Goal: Task Accomplishment & Management: Complete application form

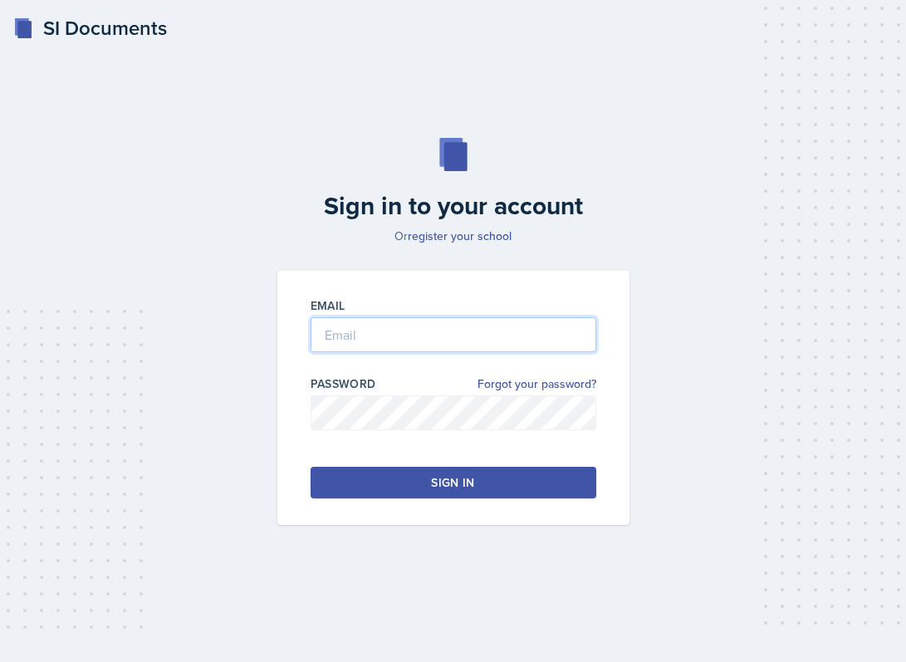
click at [498, 344] on input "email" at bounding box center [454, 334] width 286 height 35
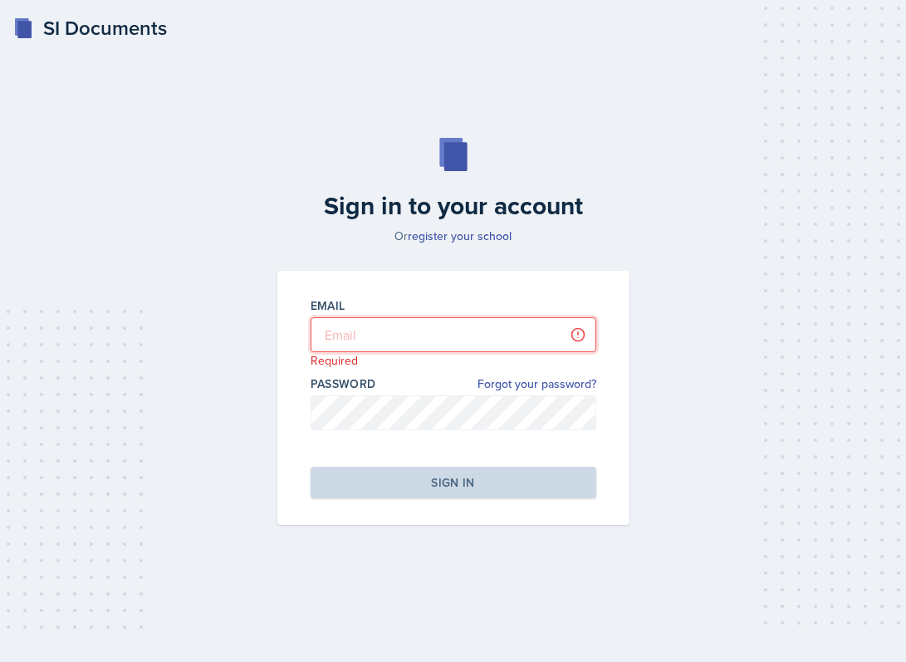
type input "[PERSON_NAME][EMAIL_ADDRESS][DOMAIN_NAME]"
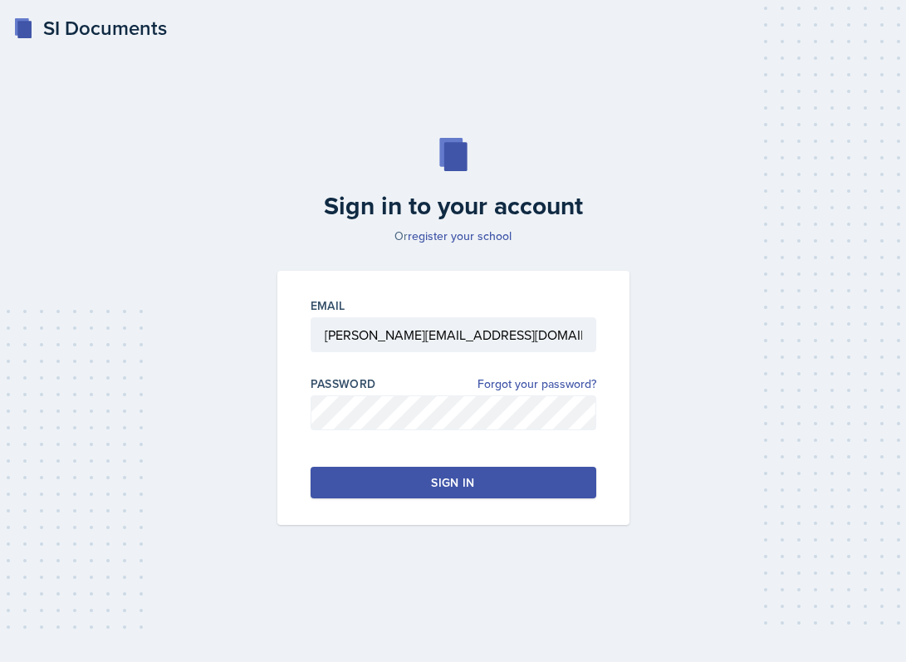
click at [424, 477] on button "Sign in" at bounding box center [454, 483] width 286 height 32
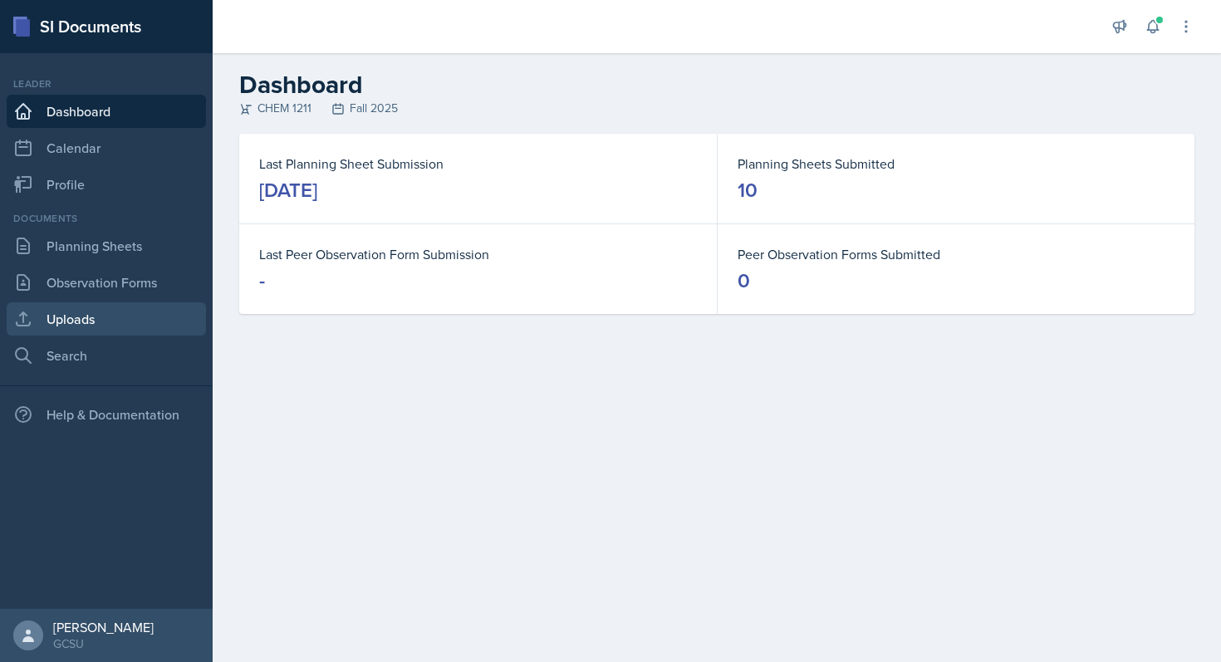
click at [114, 333] on link "Uploads" at bounding box center [106, 318] width 199 height 33
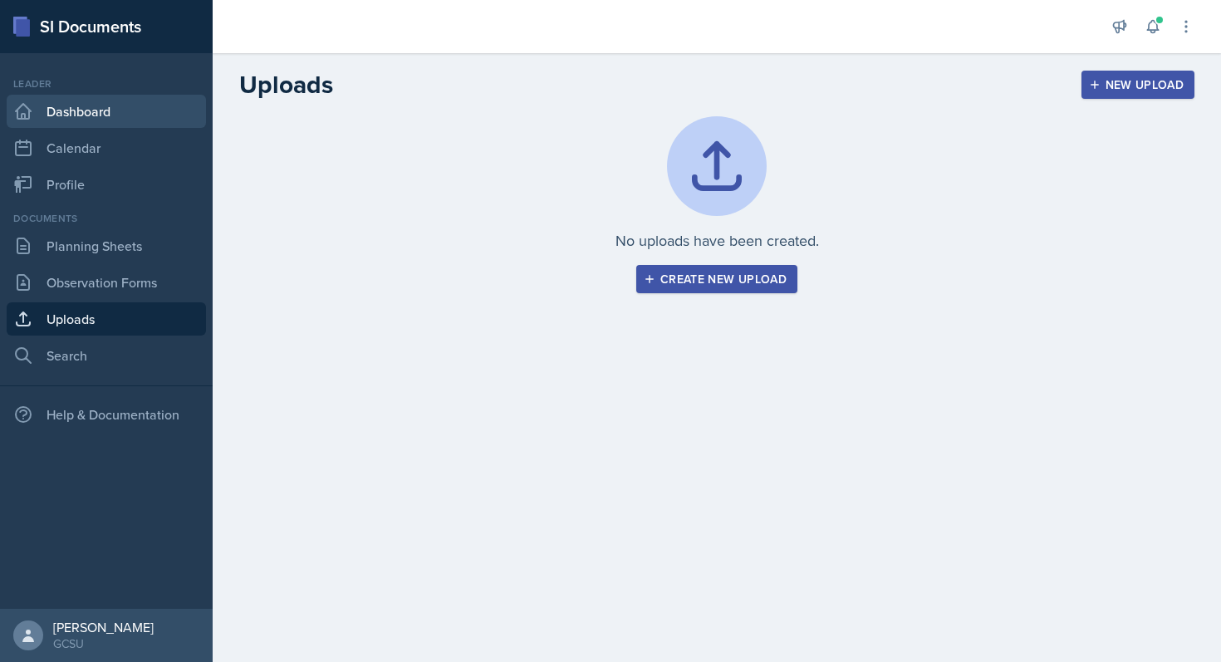
click at [150, 114] on link "Dashboard" at bounding box center [106, 111] width 199 height 33
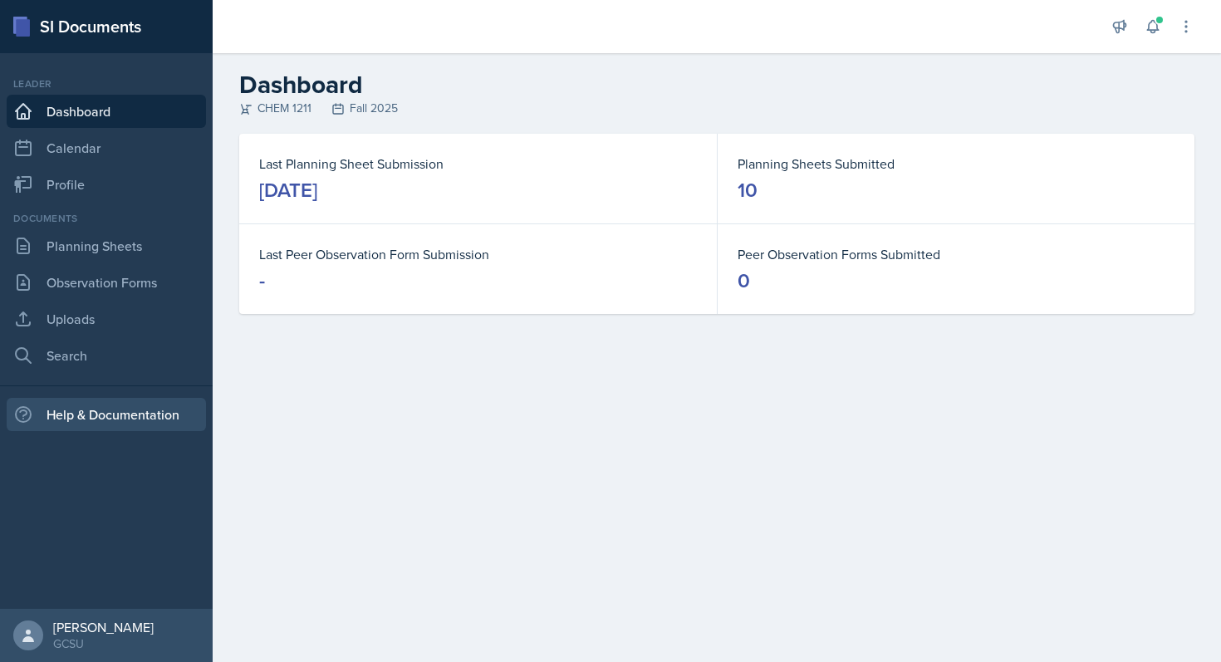
click at [119, 420] on div "Help & Documentation" at bounding box center [106, 414] width 199 height 33
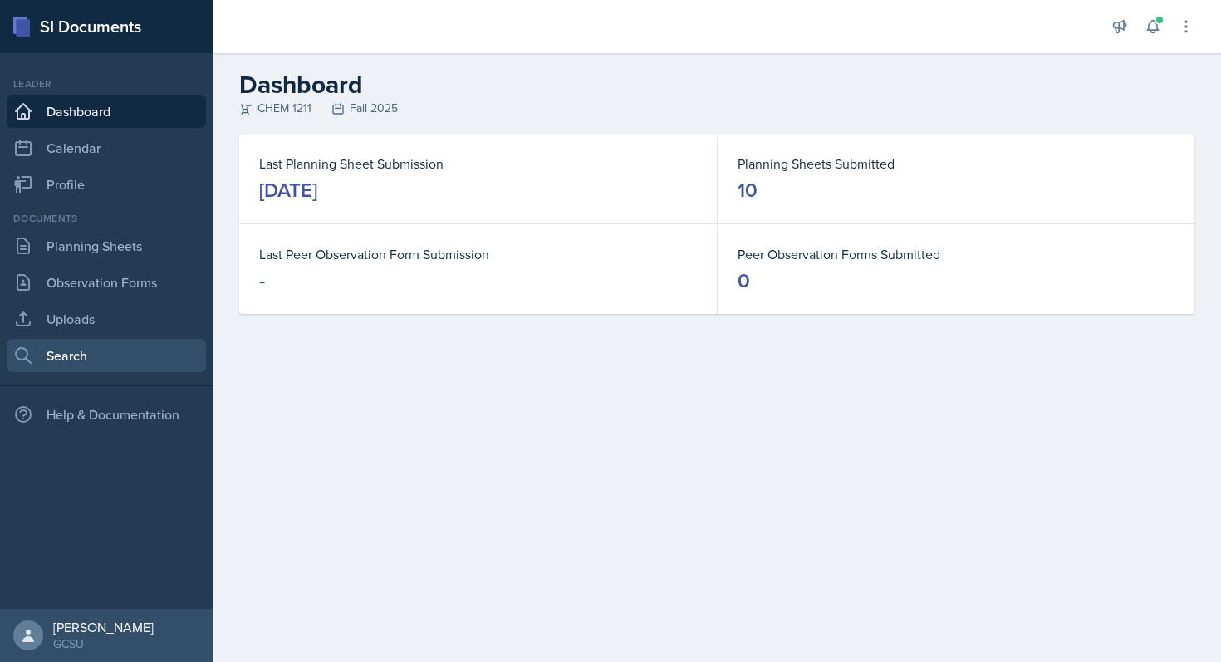
click at [111, 351] on link "Search" at bounding box center [106, 355] width 199 height 33
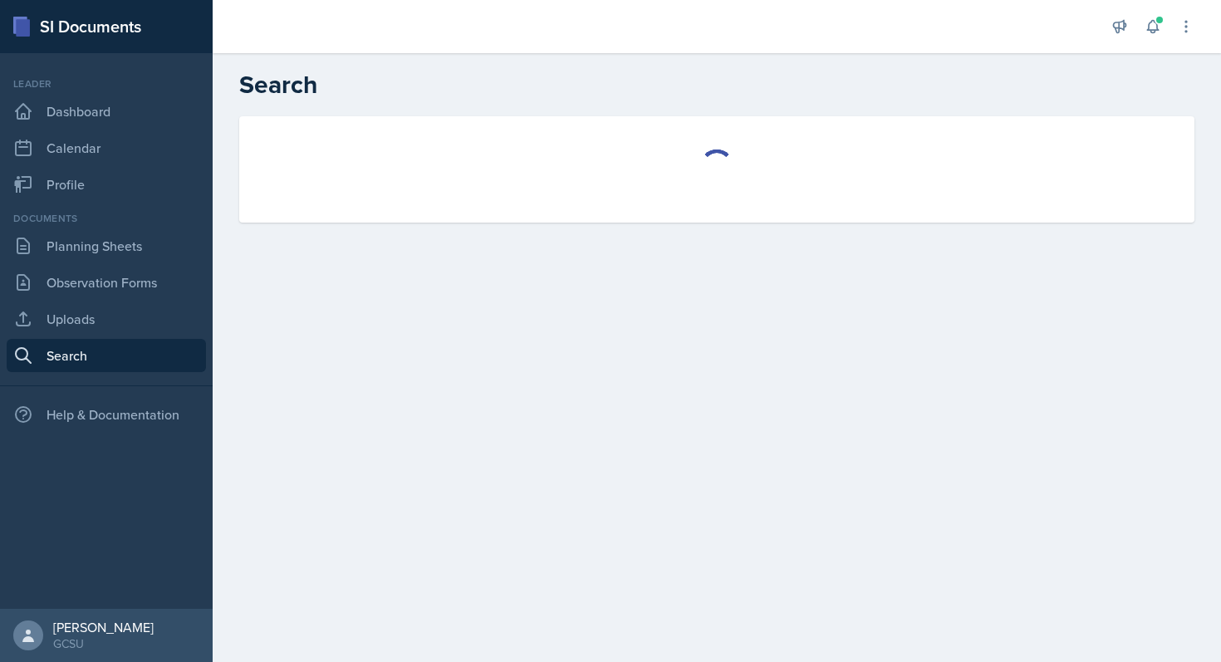
select select "all"
select select "1"
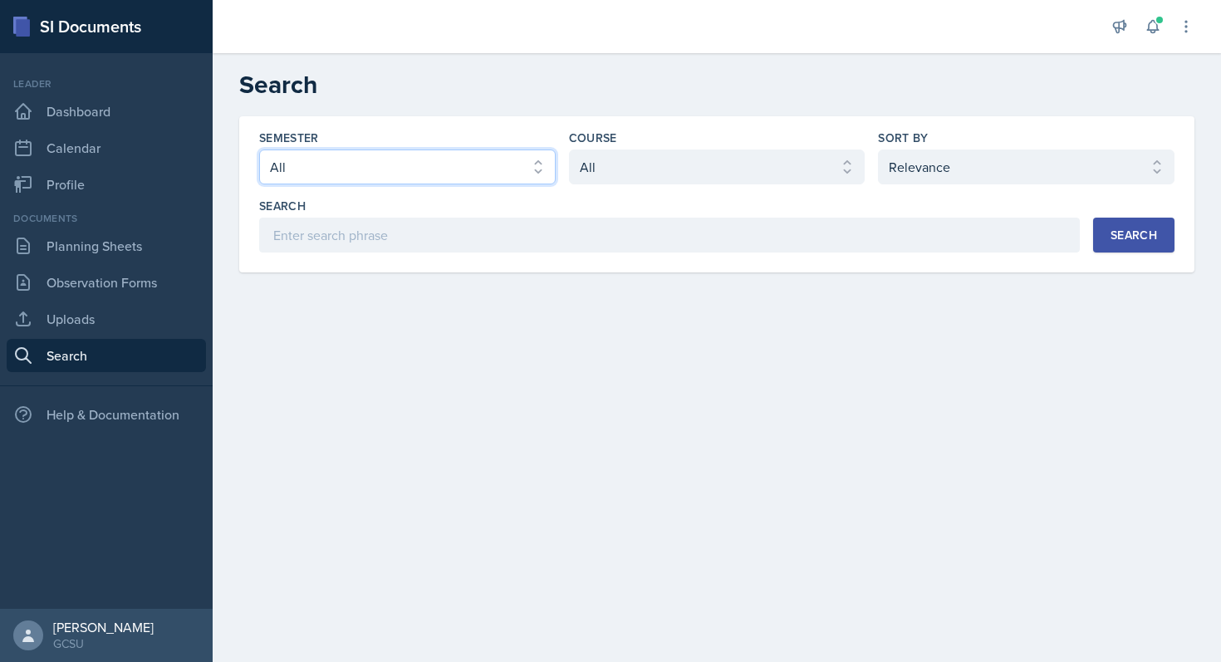
click at [464, 173] on select "Select semester All Fall 2025 Spring 2025 Fall 2024 Spring 2024 Fall 2023 Sprin…" at bounding box center [407, 167] width 297 height 35
click at [259, 150] on select "Select semester All Fall 2025 Spring 2025 Fall 2024 Spring 2024 Fall 2023 Sprin…" at bounding box center [407, 167] width 297 height 35
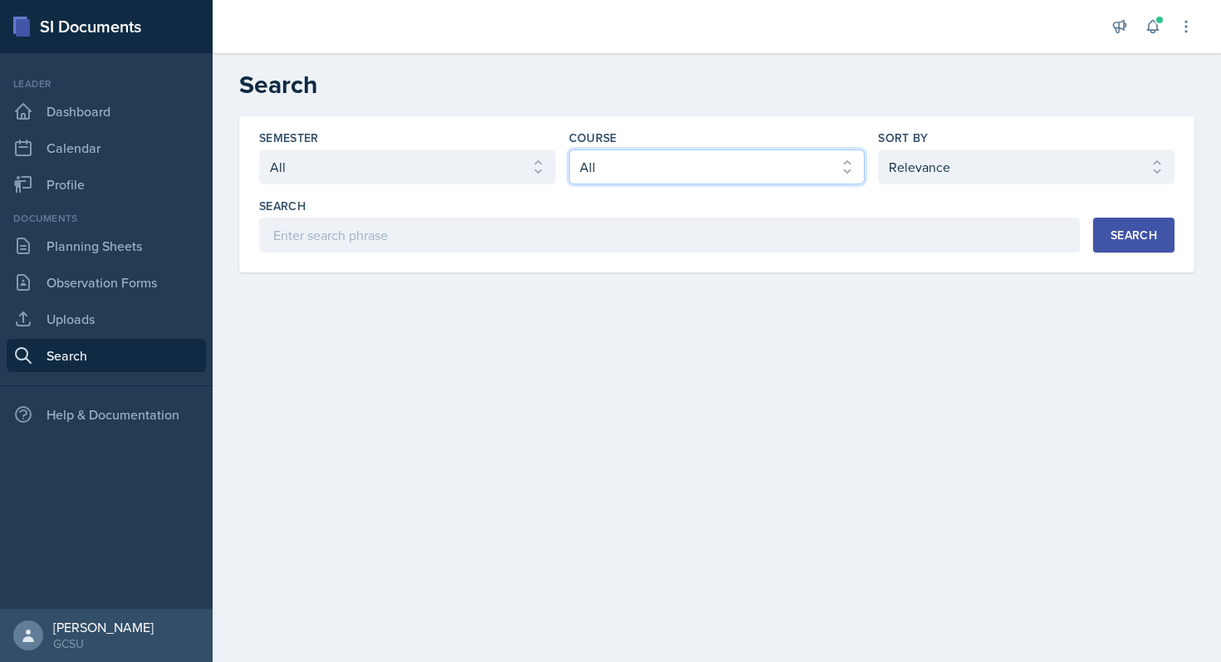
click at [621, 169] on select "Select course All ACCT 3101 ACCT 3102 ASTR 1000 BIOL 1100 BIOL 1107 BIOL 1108 B…" at bounding box center [717, 167] width 297 height 35
select select "f563b5ee-2306-4600-b49e-4e785f6b30e5"
click at [569, 150] on select "Select course All ACCT 3101 ACCT 3102 ASTR 1000 BIOL 1100 BIOL 1107 BIOL 1108 B…" at bounding box center [717, 167] width 297 height 35
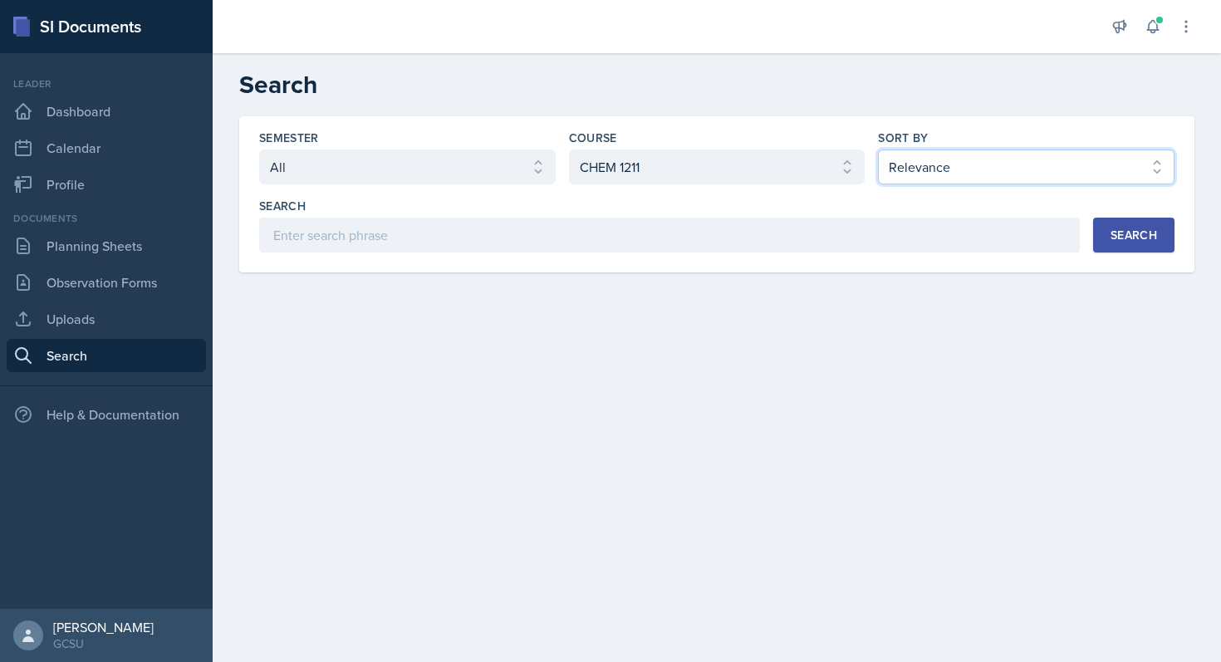
click at [906, 171] on select "Select sort by Relevance Document Date (Asc) Document Date (Desc)" at bounding box center [1026, 167] width 297 height 35
select select "3"
click at [878, 150] on select "Select sort by Relevance Document Date (Asc) Document Date (Desc)" at bounding box center [1026, 167] width 297 height 35
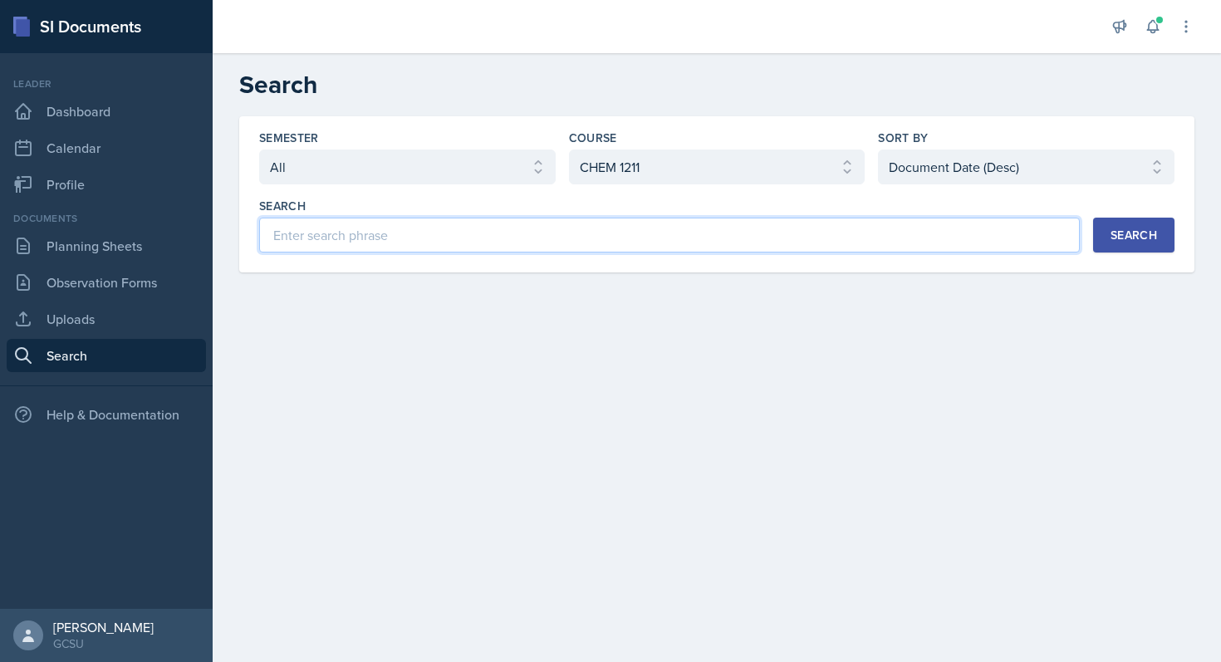
click at [906, 240] on input at bounding box center [669, 235] width 821 height 35
type input "[PERSON_NAME] structures"
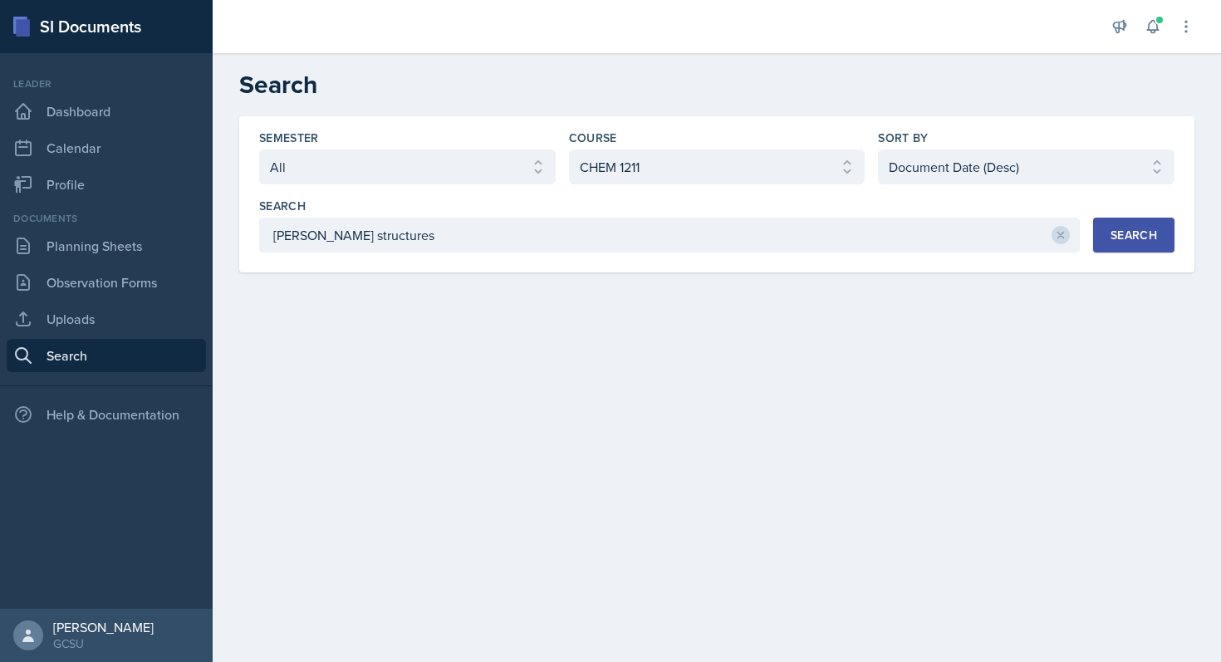
click at [906, 238] on div "Search" at bounding box center [1134, 234] width 47 height 13
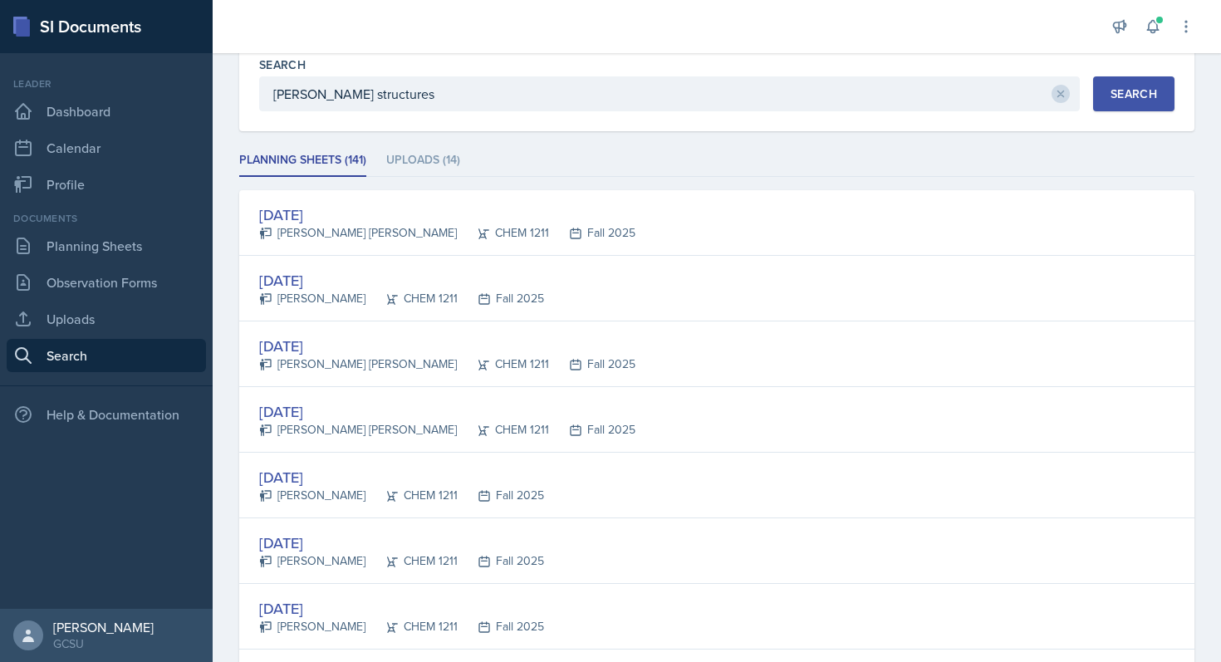
scroll to position [143, 0]
click at [446, 156] on li "Uploads (14)" at bounding box center [423, 159] width 74 height 32
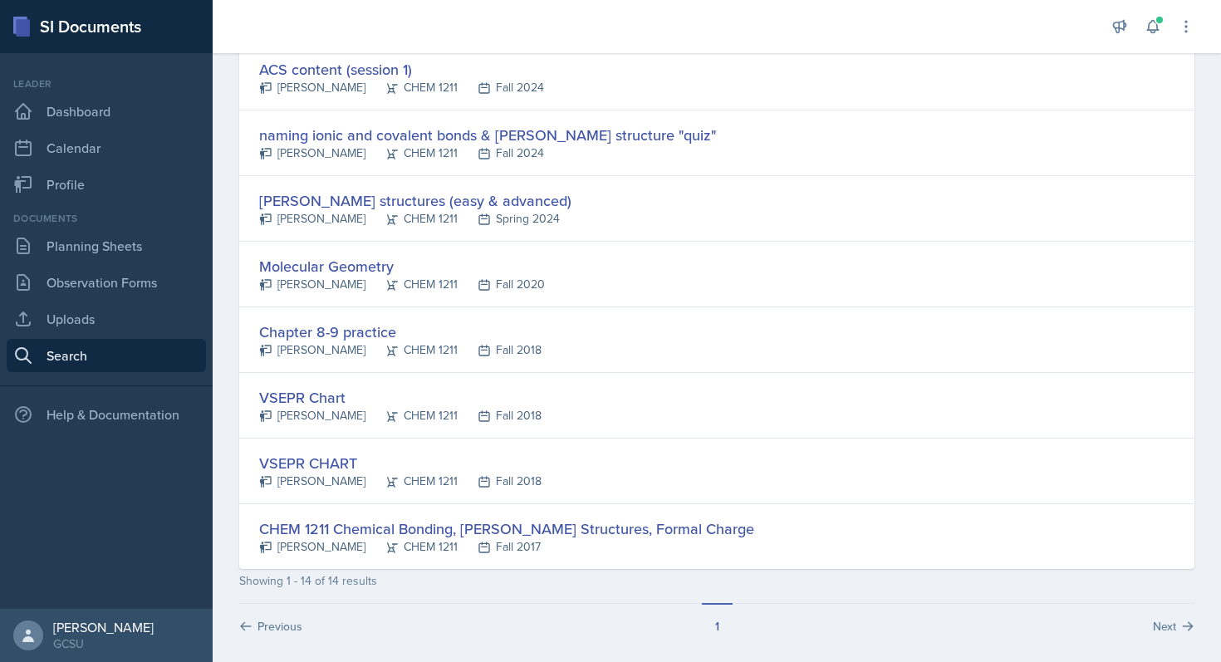
scroll to position [693, 0]
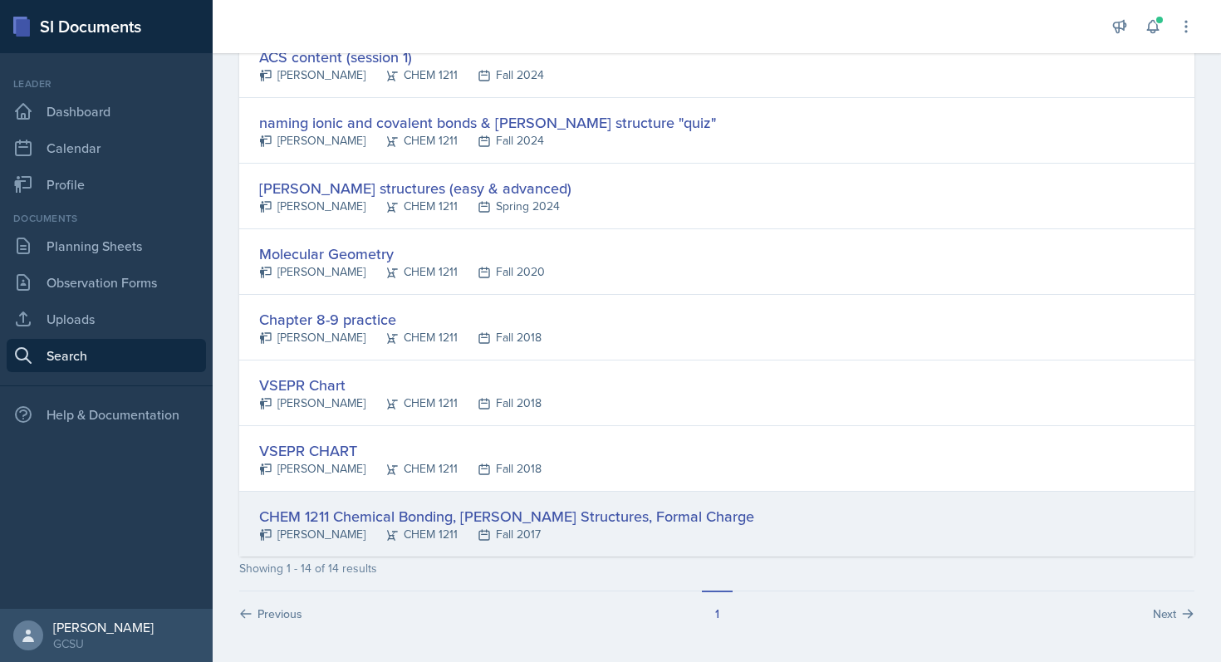
click at [617, 527] on div "CHEM 1211 Chemical Bonding, [PERSON_NAME] Structures, Formal Charge" at bounding box center [506, 516] width 495 height 22
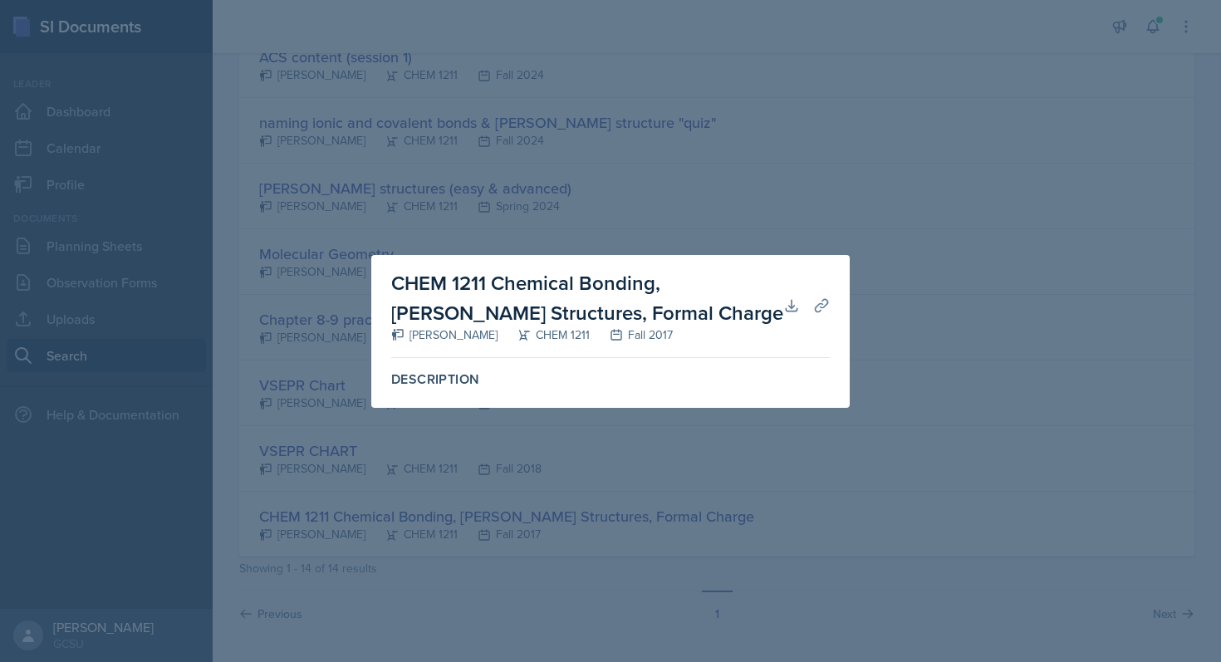
click at [758, 199] on div at bounding box center [610, 331] width 1221 height 662
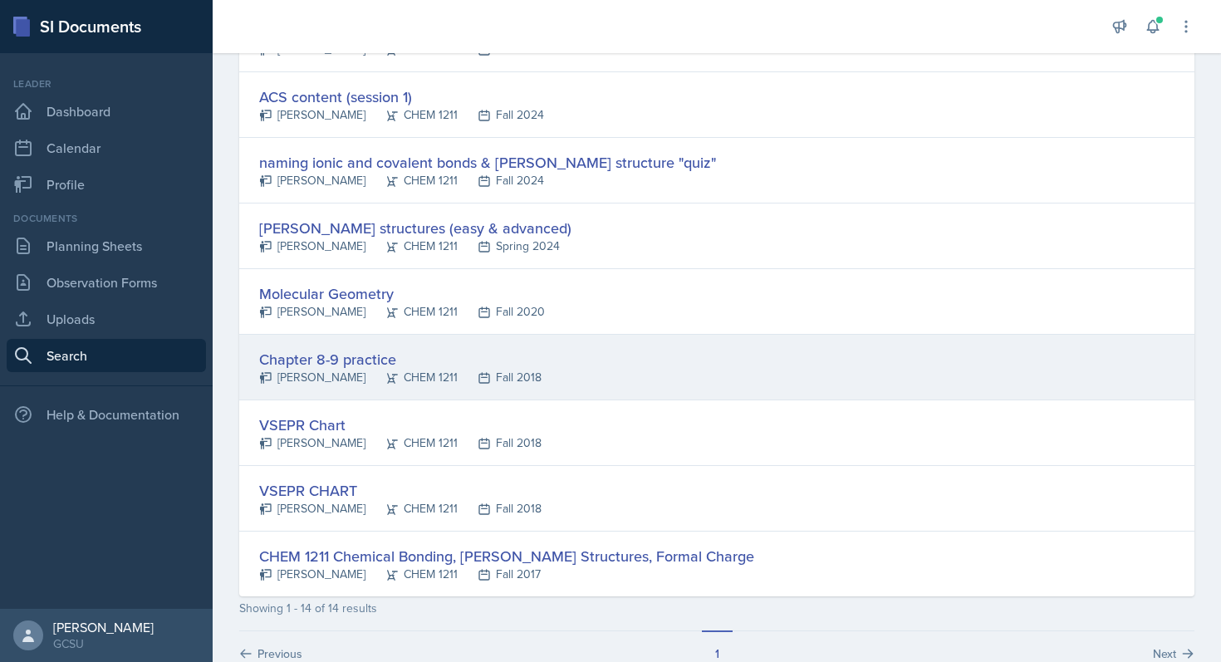
scroll to position [645, 0]
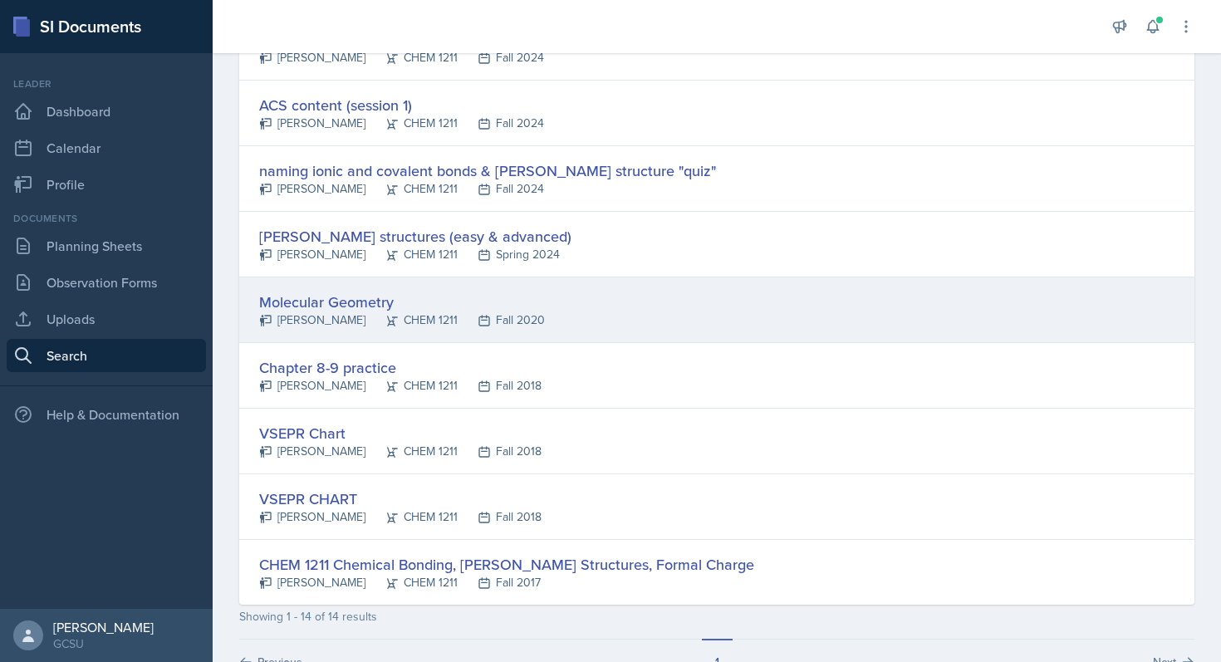
click at [347, 305] on div "Molecular Geometry" at bounding box center [402, 302] width 286 height 22
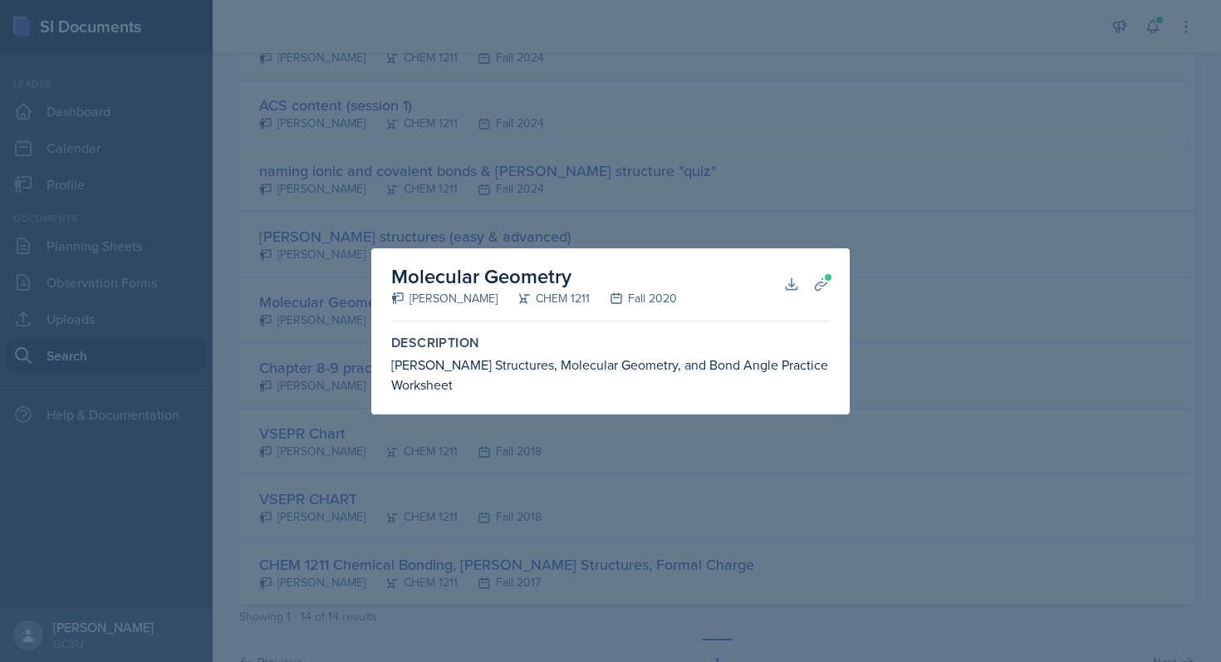
click at [699, 220] on div at bounding box center [610, 331] width 1221 height 662
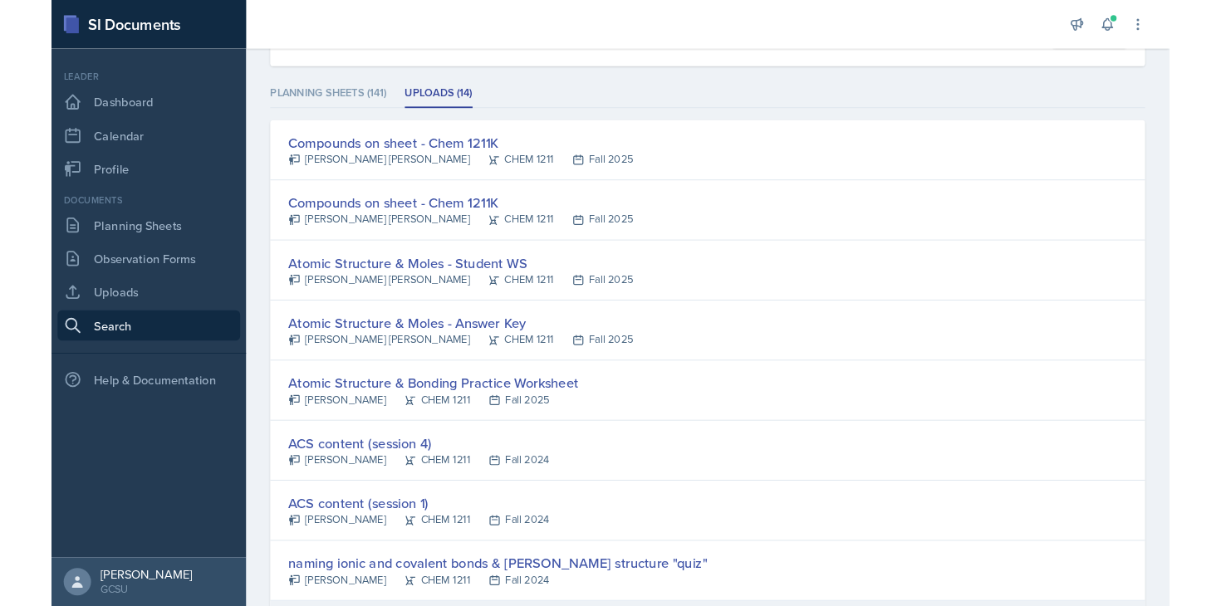
scroll to position [190, 0]
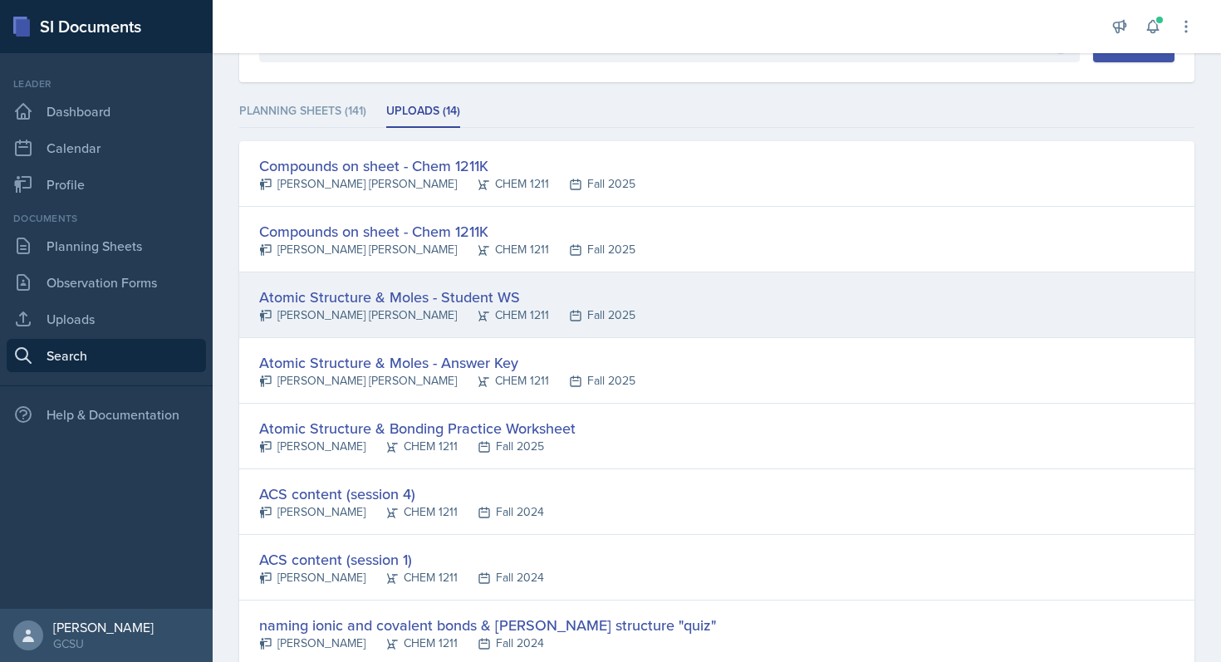
click at [454, 298] on div "Atomic Structure & Moles - Student WS" at bounding box center [447, 297] width 376 height 22
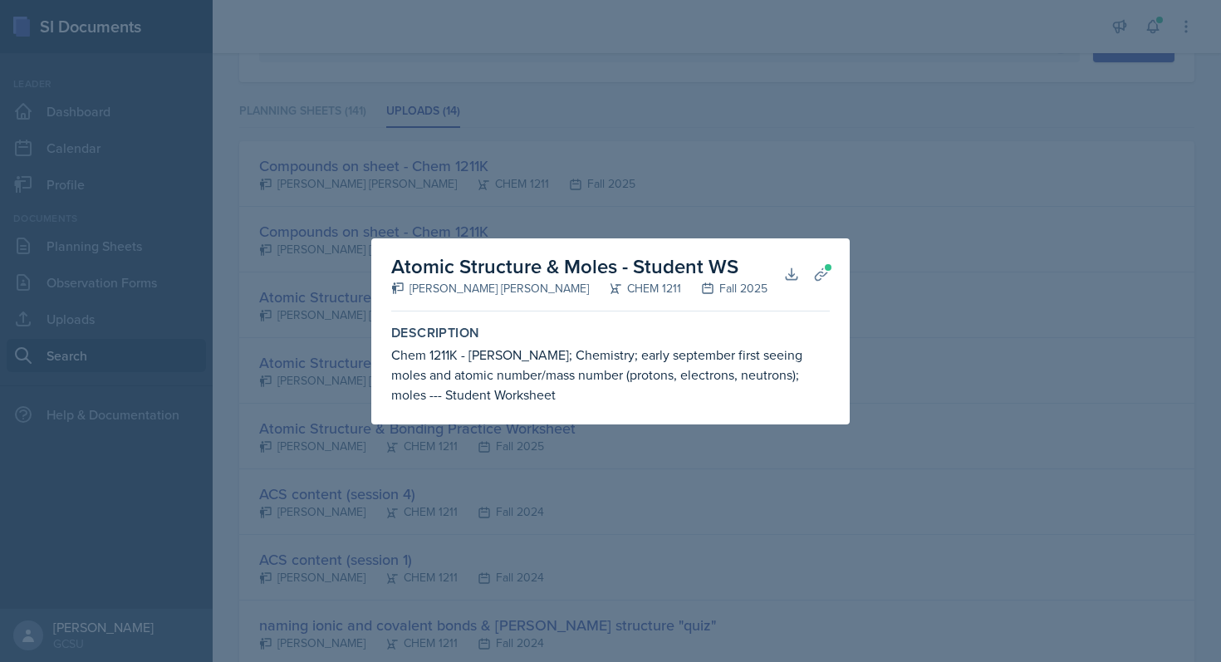
click at [524, 220] on div at bounding box center [610, 331] width 1221 height 662
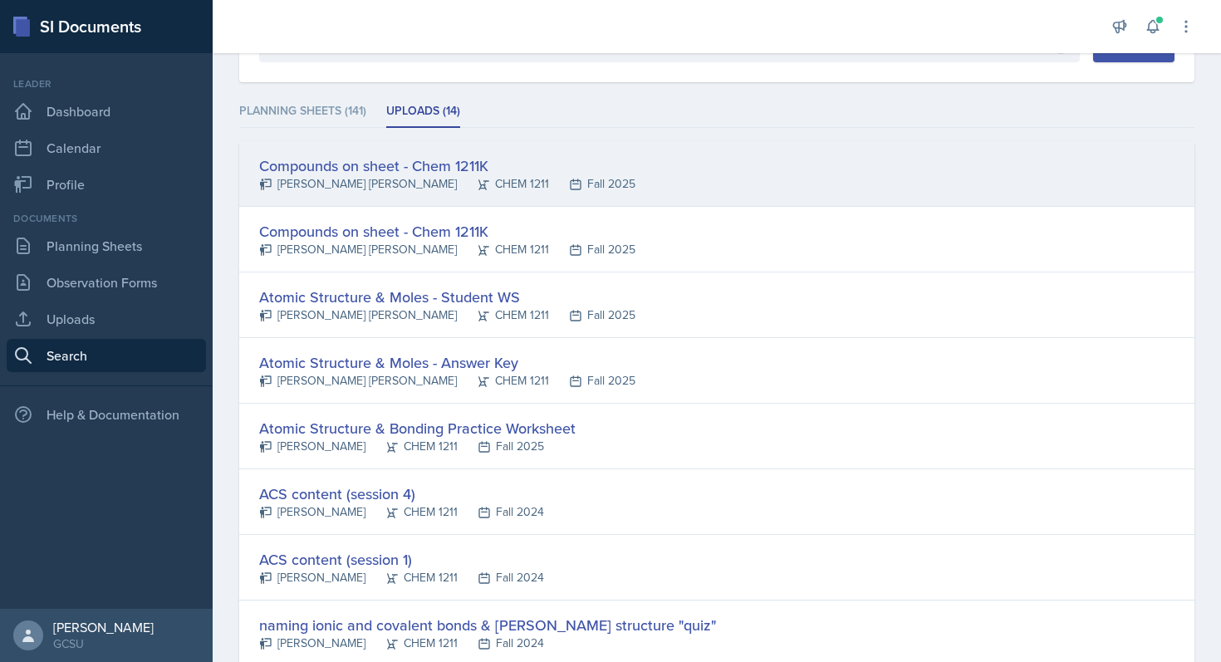
click at [428, 167] on div "Compounds on sheet - Chem 1211K" at bounding box center [447, 166] width 376 height 22
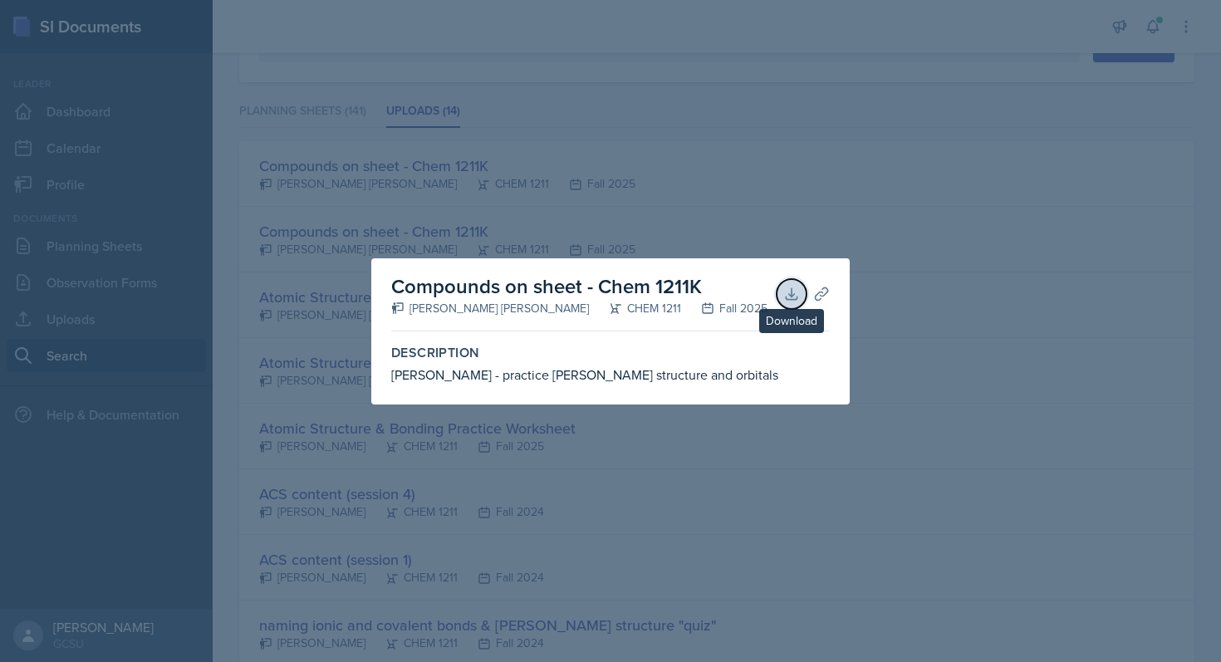
click at [785, 297] on icon at bounding box center [791, 294] width 17 height 17
click at [639, 155] on div at bounding box center [610, 331] width 1221 height 662
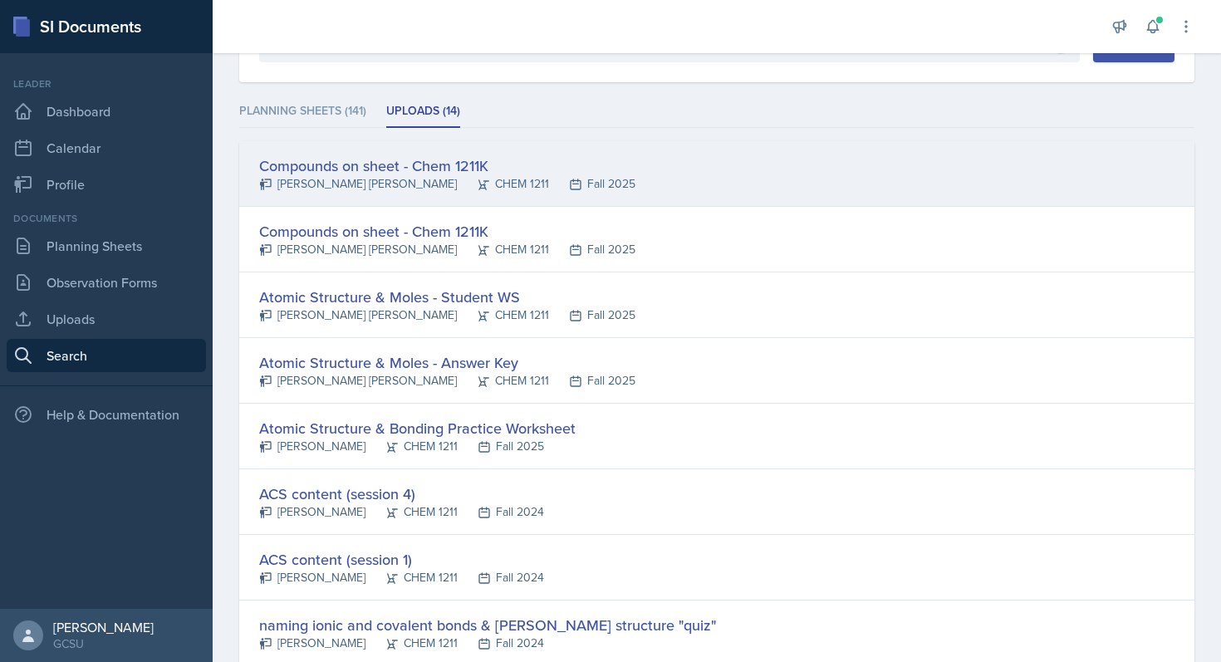
click at [617, 175] on div "Compounds on sheet - Chem 1211K [PERSON_NAME] [PERSON_NAME] CHEM 1211 Fall 2025" at bounding box center [716, 174] width 955 height 66
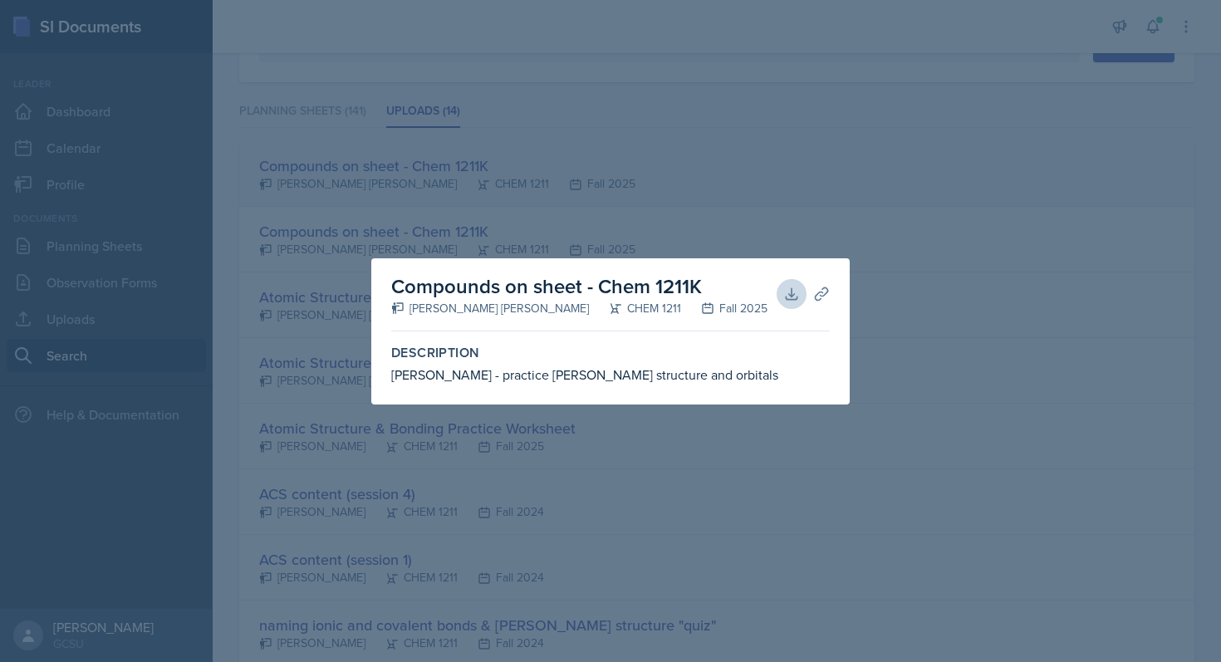
click at [617, 175] on div at bounding box center [610, 331] width 1221 height 662
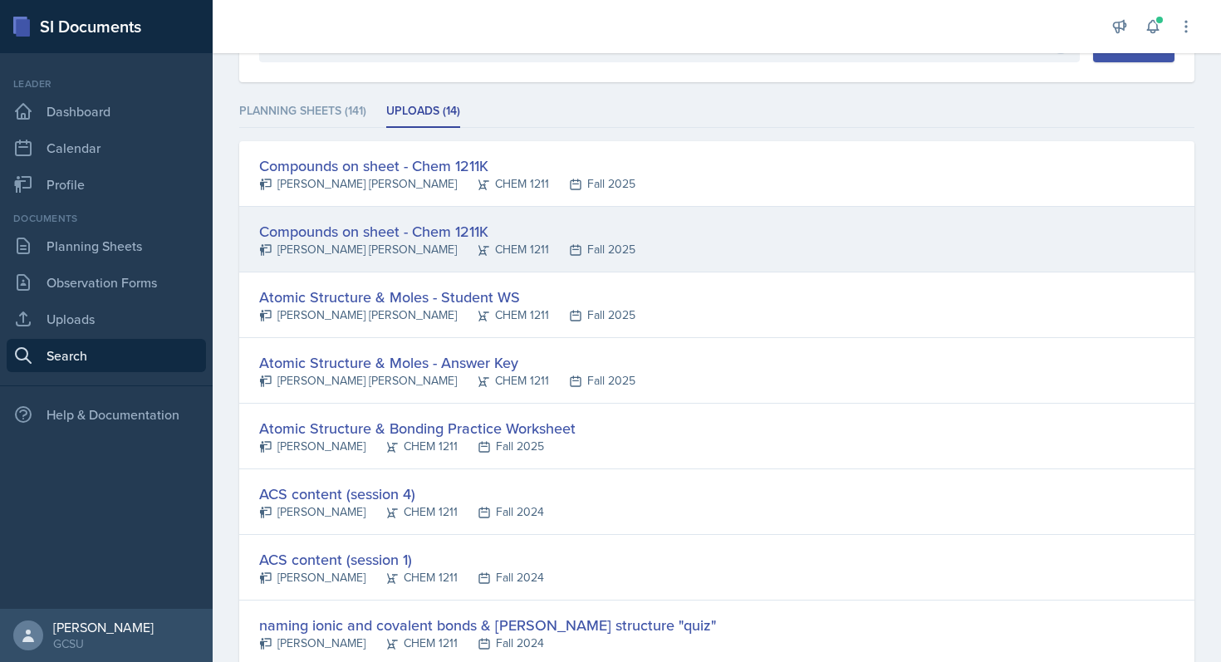
click at [599, 248] on div "Compounds on sheet - Chem 1211K [PERSON_NAME] [PERSON_NAME] CHEM 1211 Fall 2025" at bounding box center [716, 240] width 955 height 66
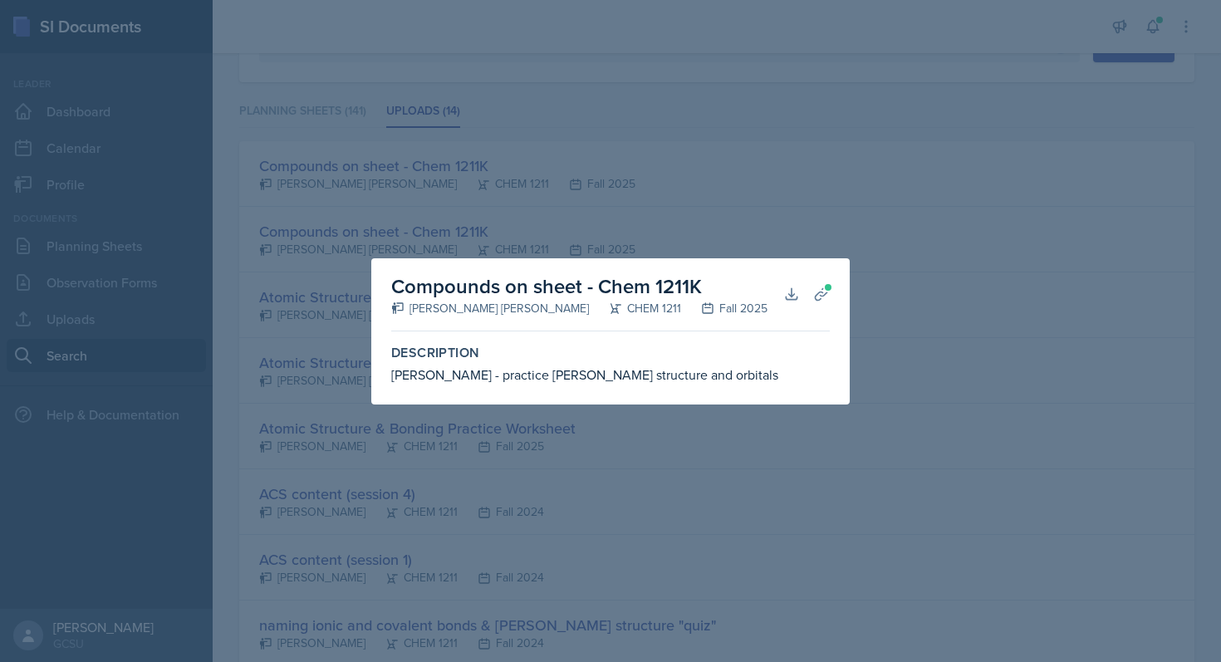
click at [600, 228] on div at bounding box center [610, 331] width 1221 height 662
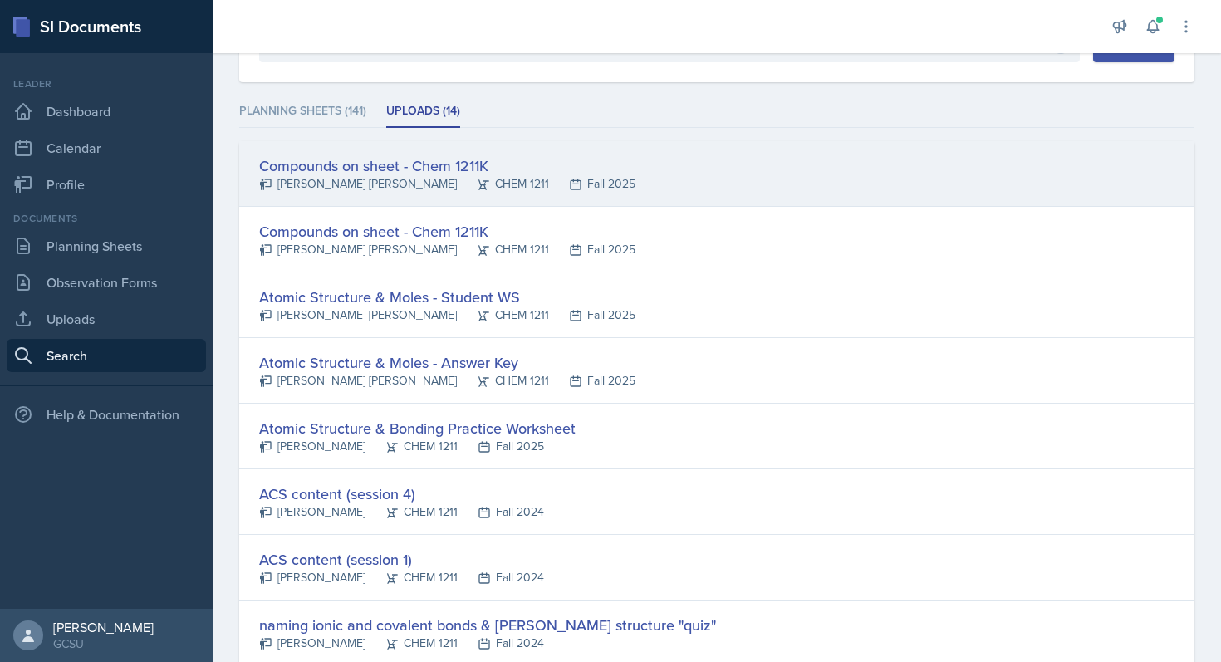
click at [616, 168] on div "Compounds on sheet - Chem 1211K [PERSON_NAME] [PERSON_NAME] CHEM 1211 Fall 2025" at bounding box center [716, 174] width 955 height 66
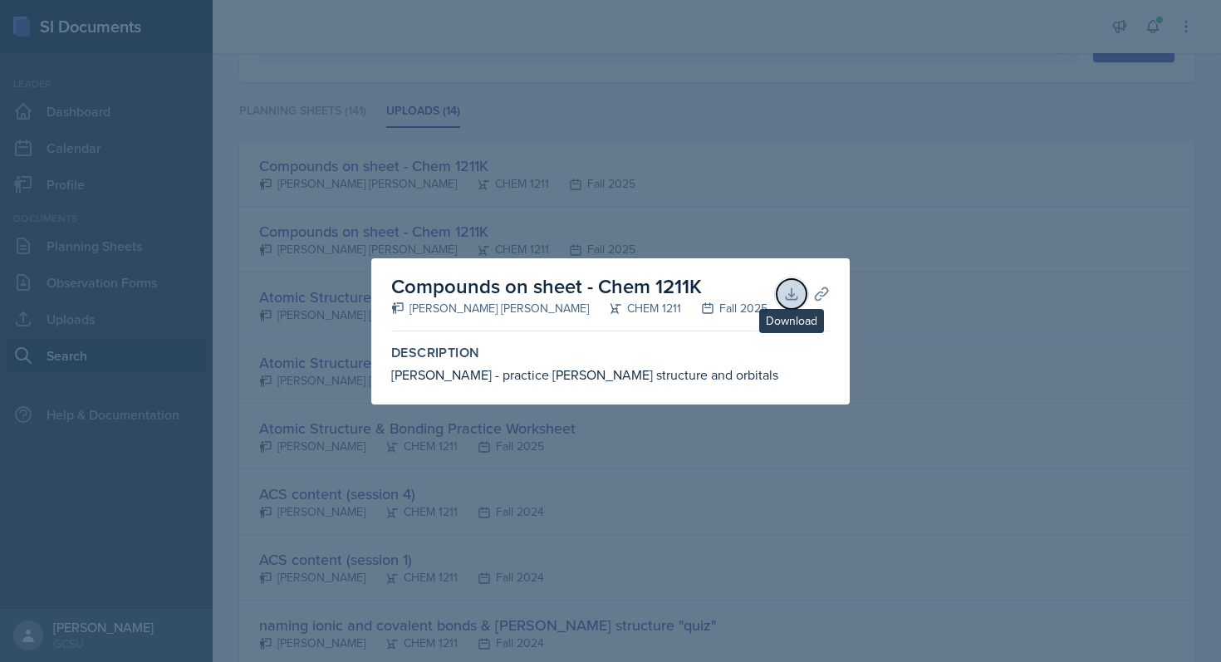
click at [797, 291] on icon at bounding box center [791, 294] width 17 height 17
click at [827, 164] on div at bounding box center [610, 331] width 1221 height 662
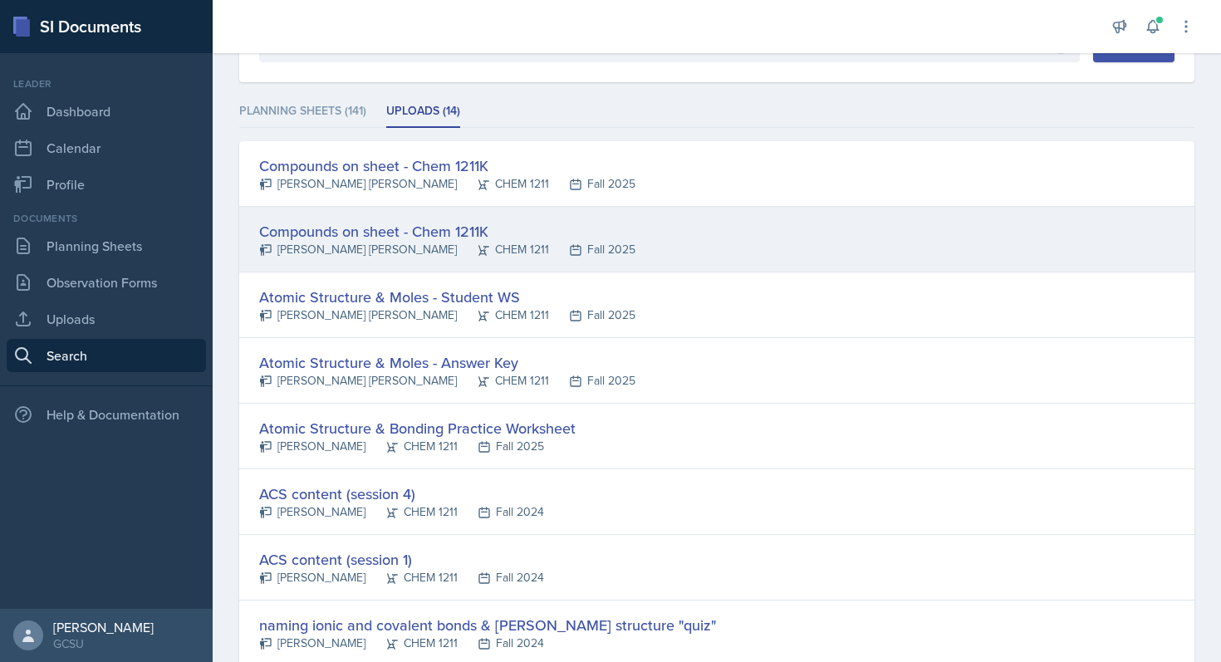
click at [630, 234] on div "Compounds on sheet - Chem 1211K [PERSON_NAME] [PERSON_NAME] CHEM 1211 Fall 2025" at bounding box center [716, 240] width 955 height 66
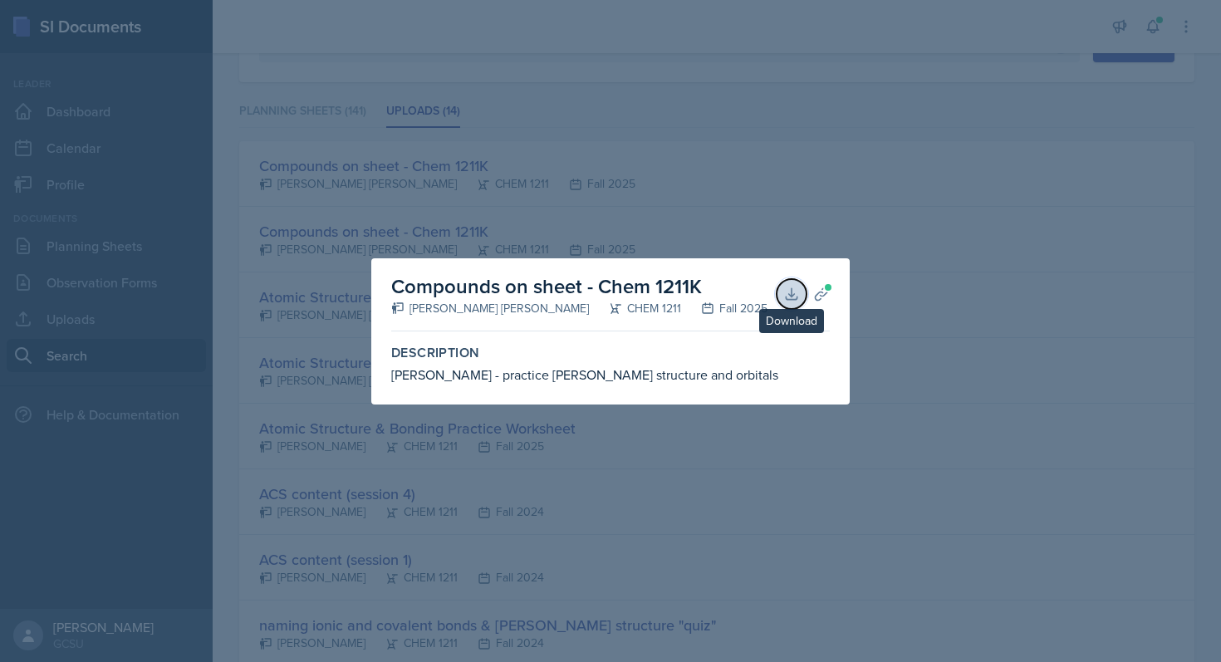
click at [786, 285] on button "Download" at bounding box center [792, 294] width 30 height 30
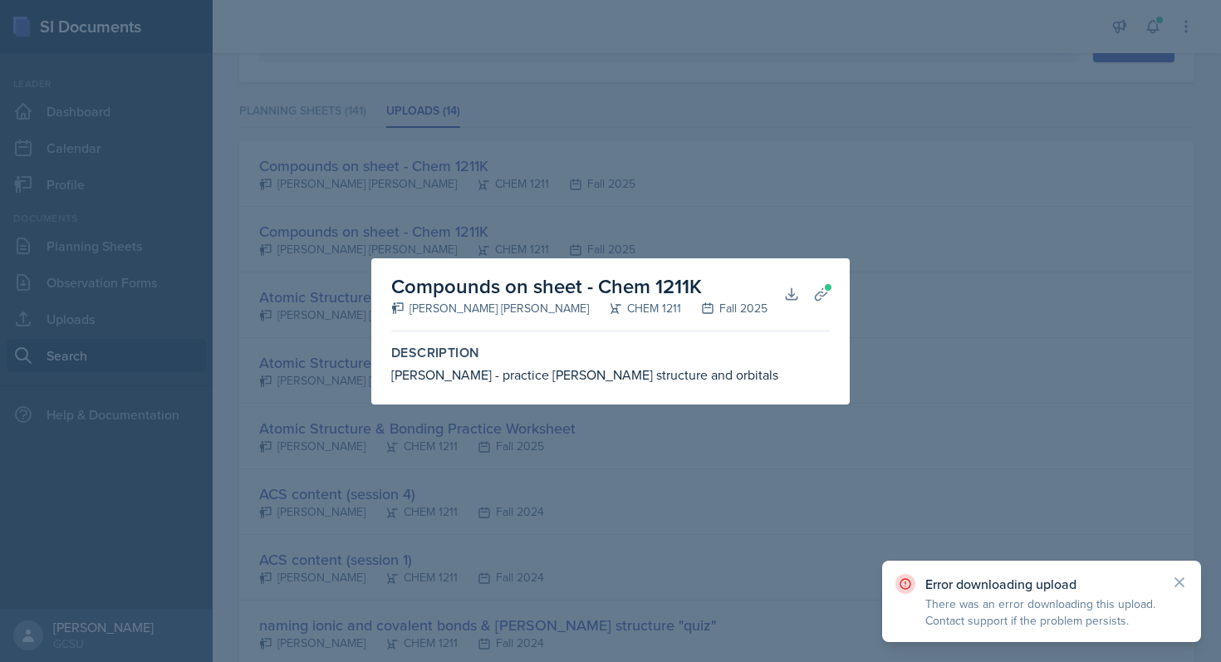
click at [859, 383] on div at bounding box center [610, 331] width 1221 height 662
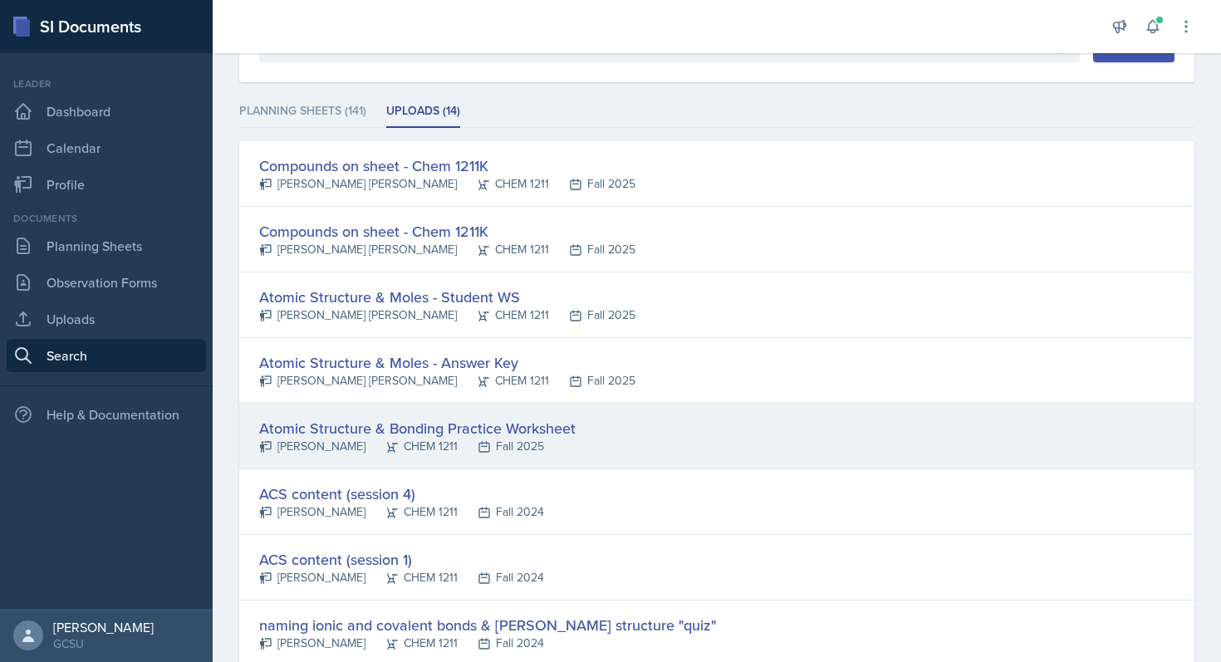
click at [610, 433] on div "Atomic Structure & Bonding Practice Worksheet [PERSON_NAME] CHEM 1211 Fall 2025" at bounding box center [716, 437] width 955 height 66
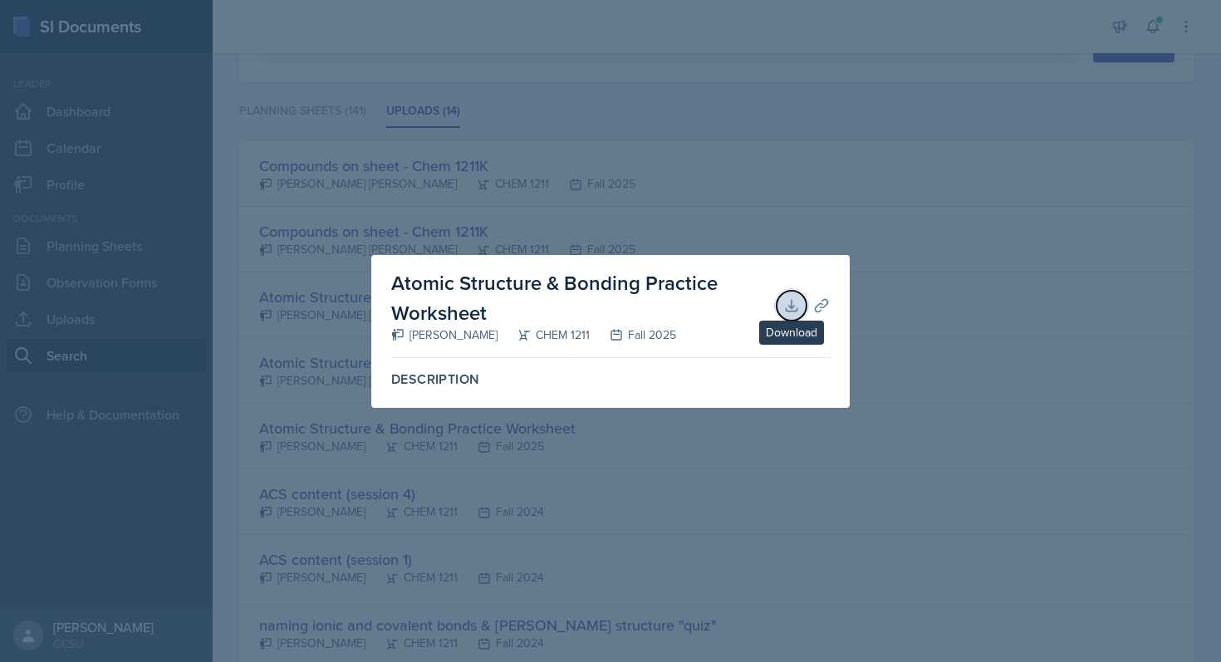
click at [787, 299] on icon at bounding box center [791, 305] width 17 height 17
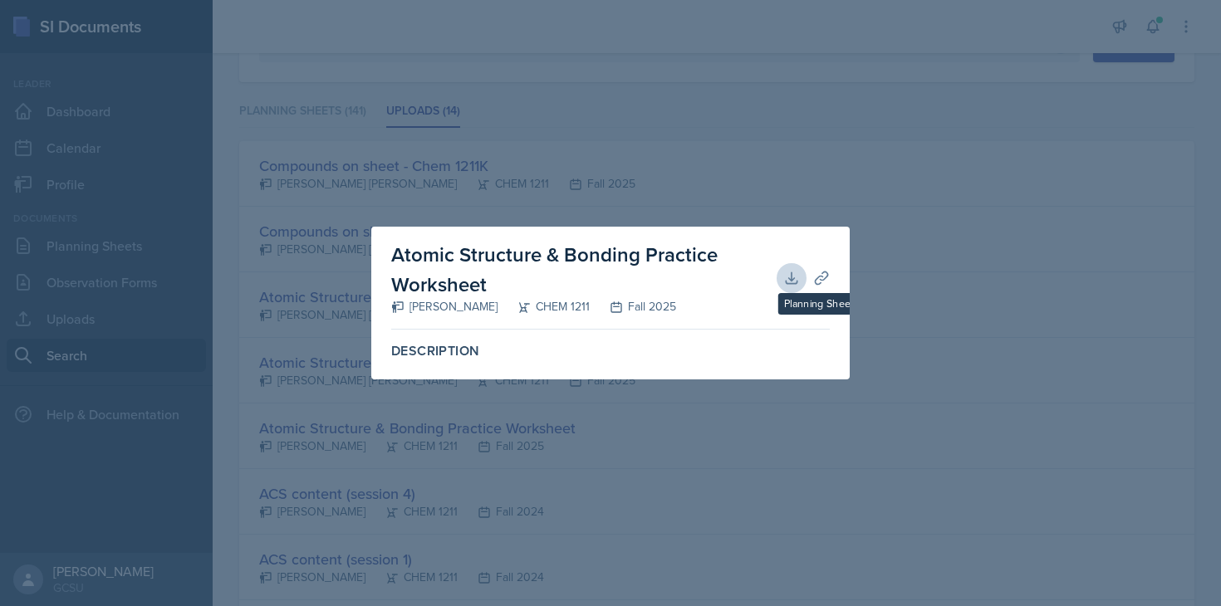
click at [869, 52] on div at bounding box center [610, 303] width 1221 height 606
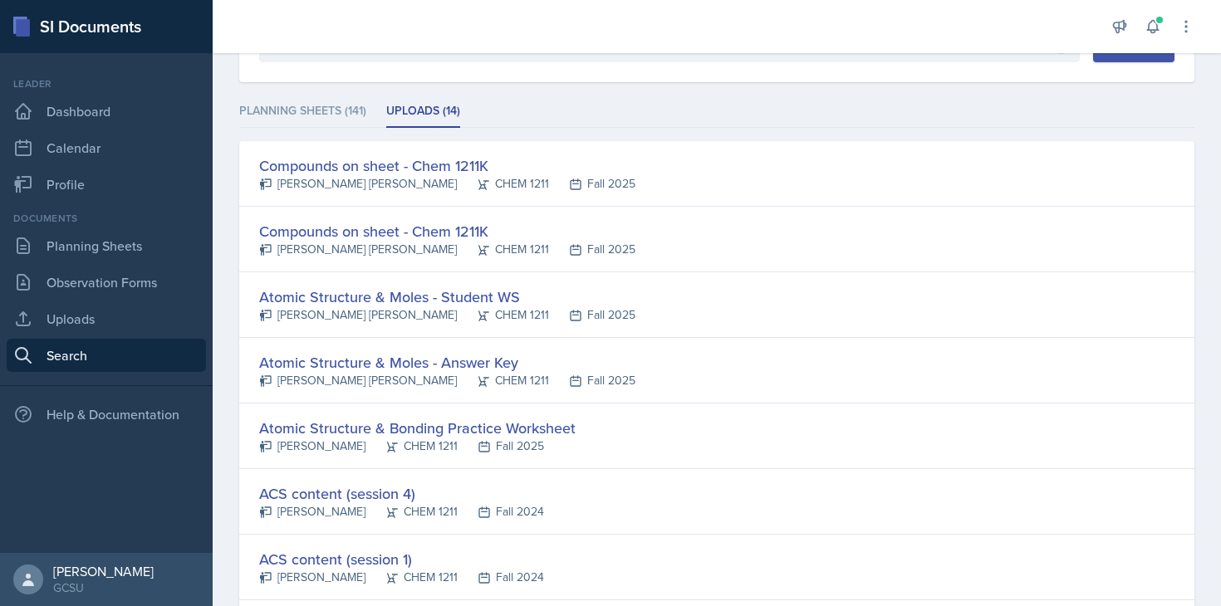
scroll to position [0, 0]
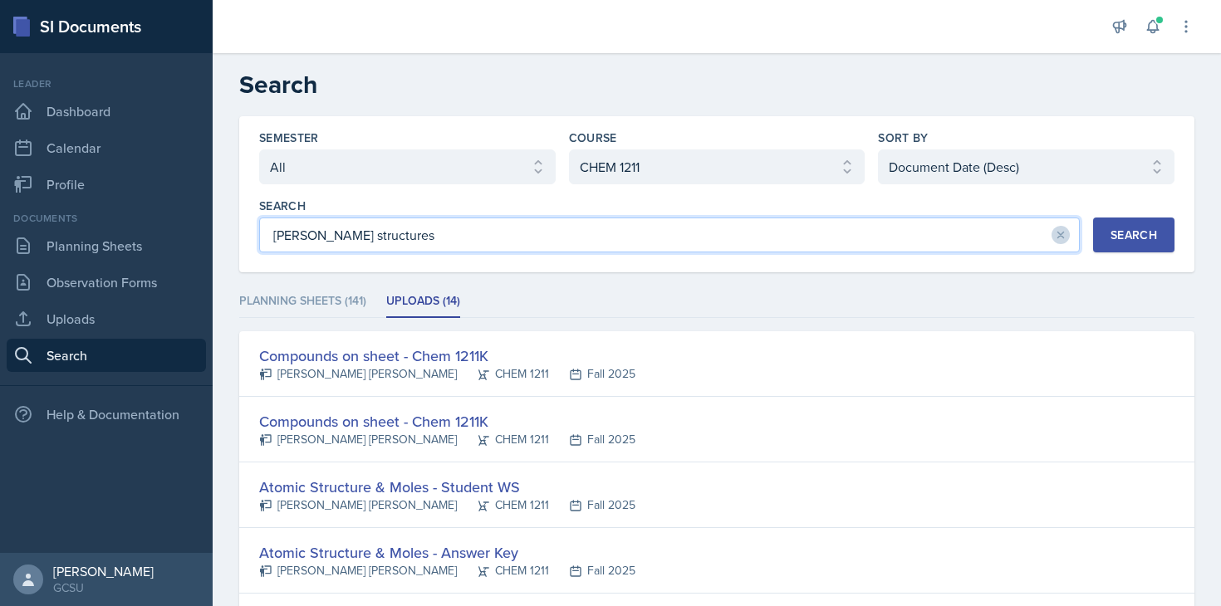
drag, startPoint x: 432, startPoint y: 246, endPoint x: 231, endPoint y: 240, distance: 201.1
type input "Valence electrons"
click at [906, 237] on div "Search" at bounding box center [1134, 234] width 47 height 13
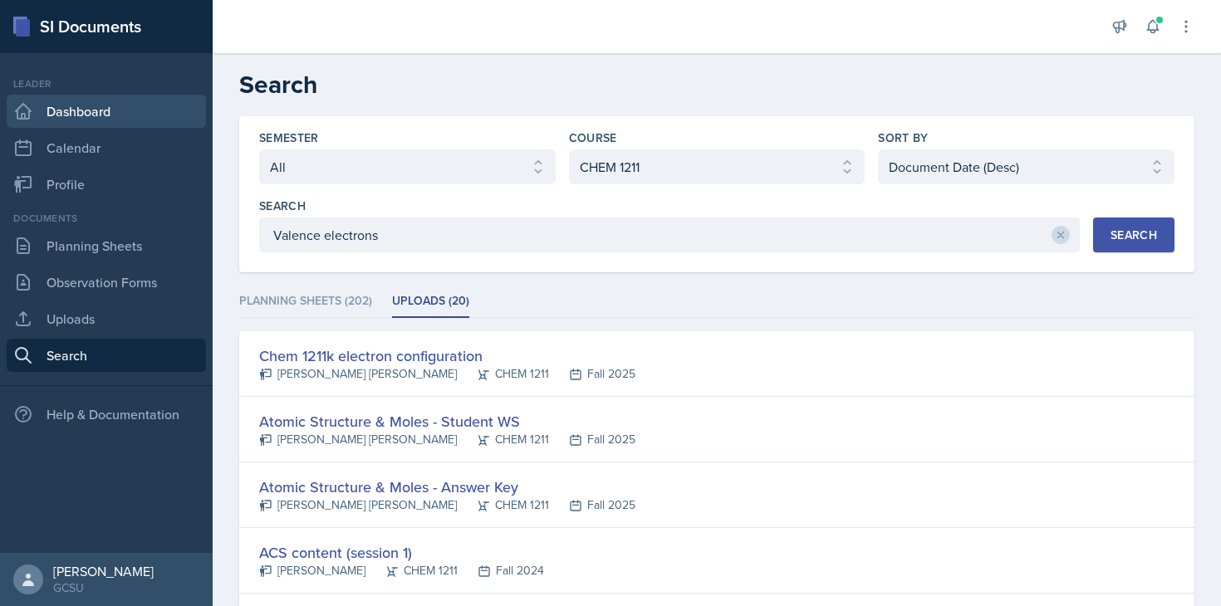
click at [134, 124] on link "Dashboard" at bounding box center [106, 111] width 199 height 33
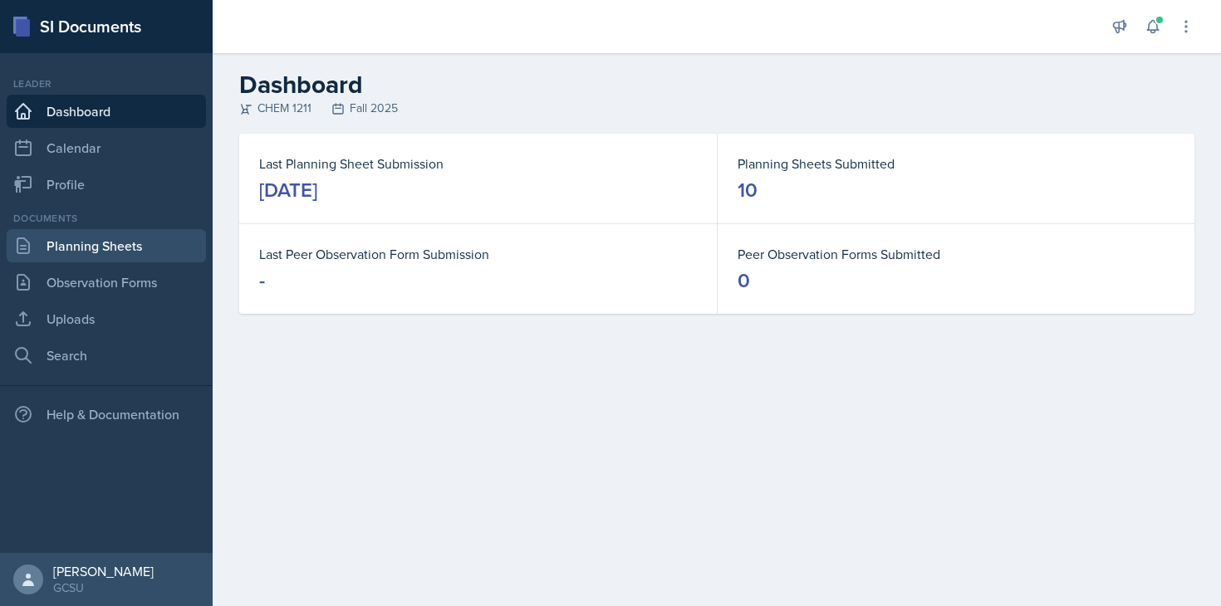
click at [120, 245] on link "Planning Sheets" at bounding box center [106, 245] width 199 height 33
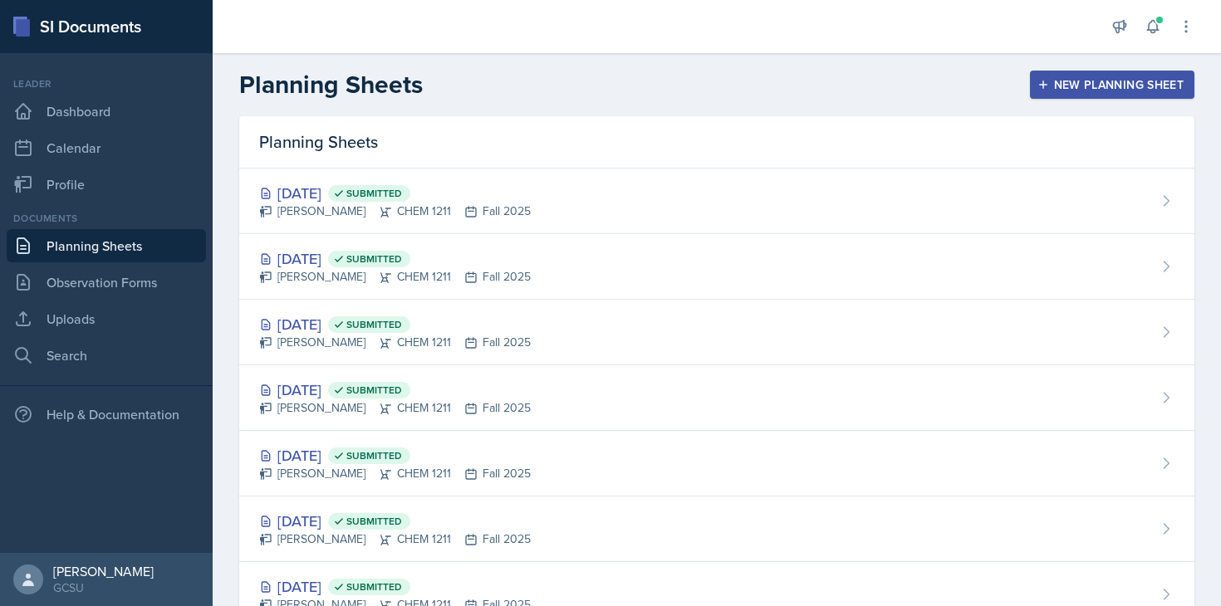
click at [906, 95] on button "New Planning Sheet" at bounding box center [1112, 85] width 164 height 28
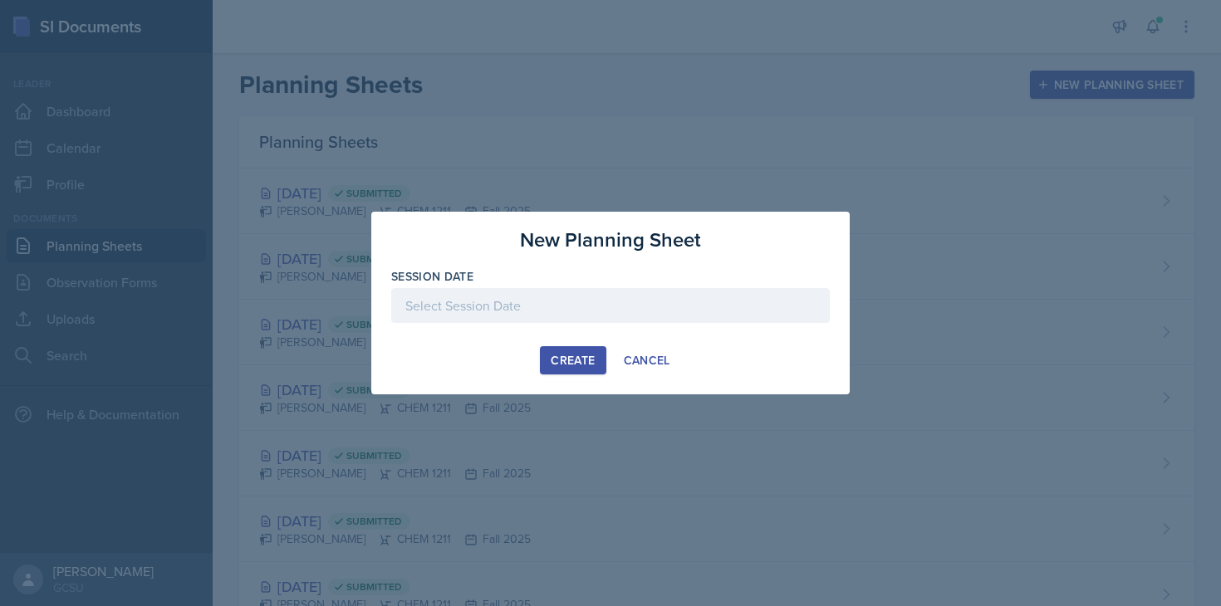
click at [577, 299] on div at bounding box center [610, 305] width 439 height 35
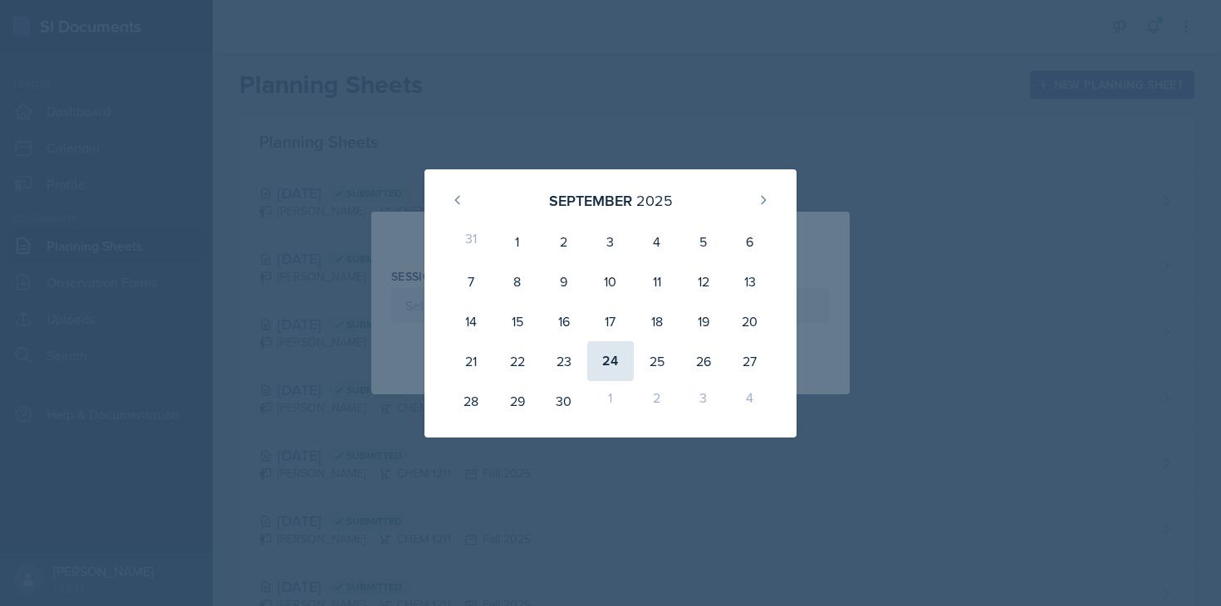
click at [614, 363] on div "24" at bounding box center [610, 361] width 47 height 40
type input "[DATE]"
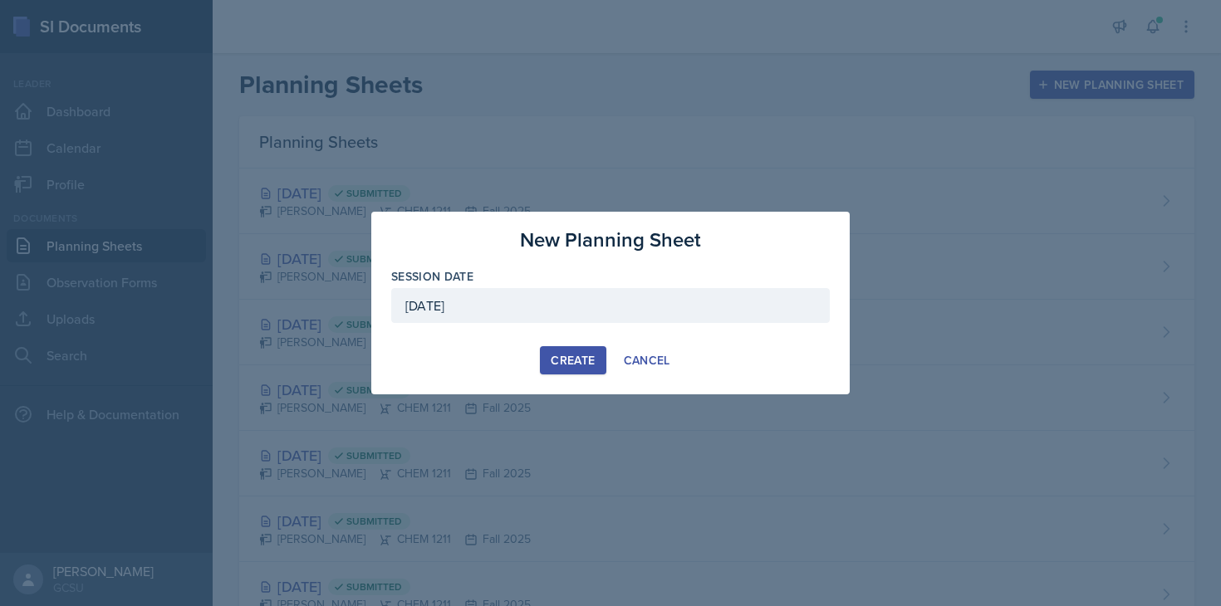
click at [573, 358] on div "Create" at bounding box center [573, 360] width 44 height 13
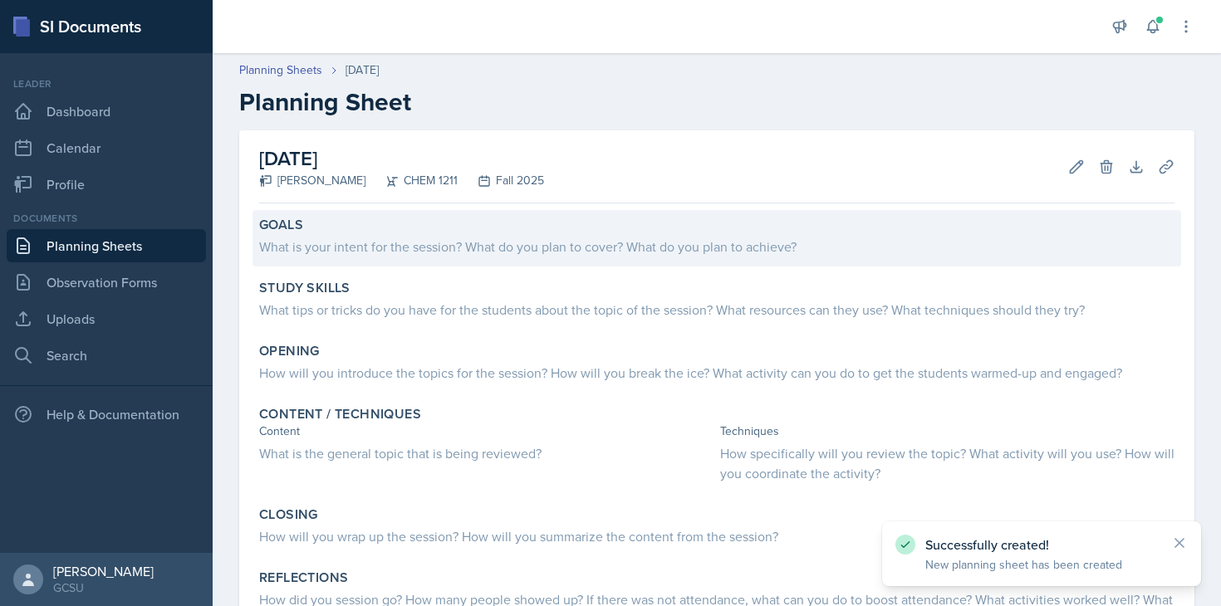
click at [576, 238] on div "What is your intent for the session? What do you plan to cover? What do you pla…" at bounding box center [716, 247] width 915 height 20
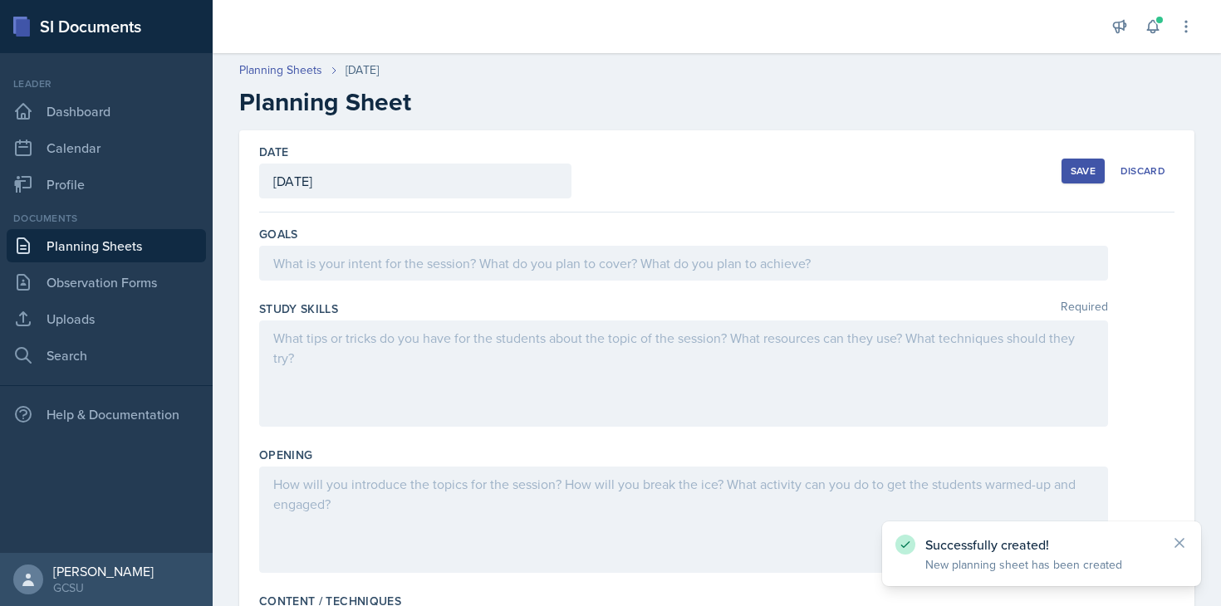
click at [549, 262] on div at bounding box center [683, 263] width 849 height 35
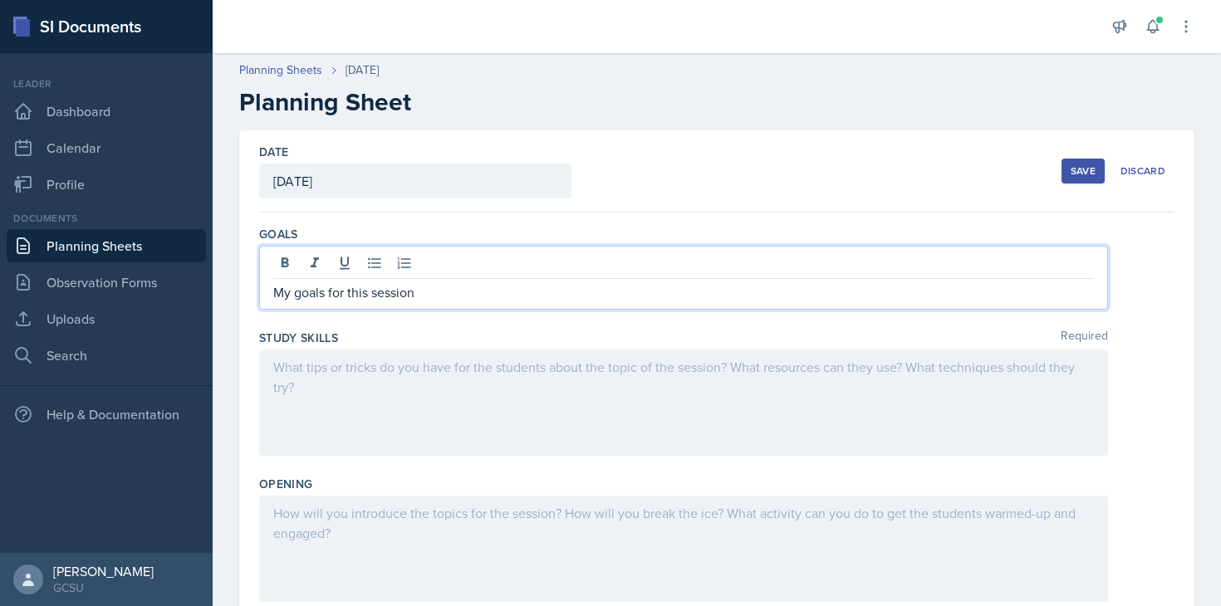
click at [330, 292] on p "My goals for this session" at bounding box center [683, 292] width 821 height 20
click at [409, 297] on p "My goal for this session" at bounding box center [683, 292] width 821 height 20
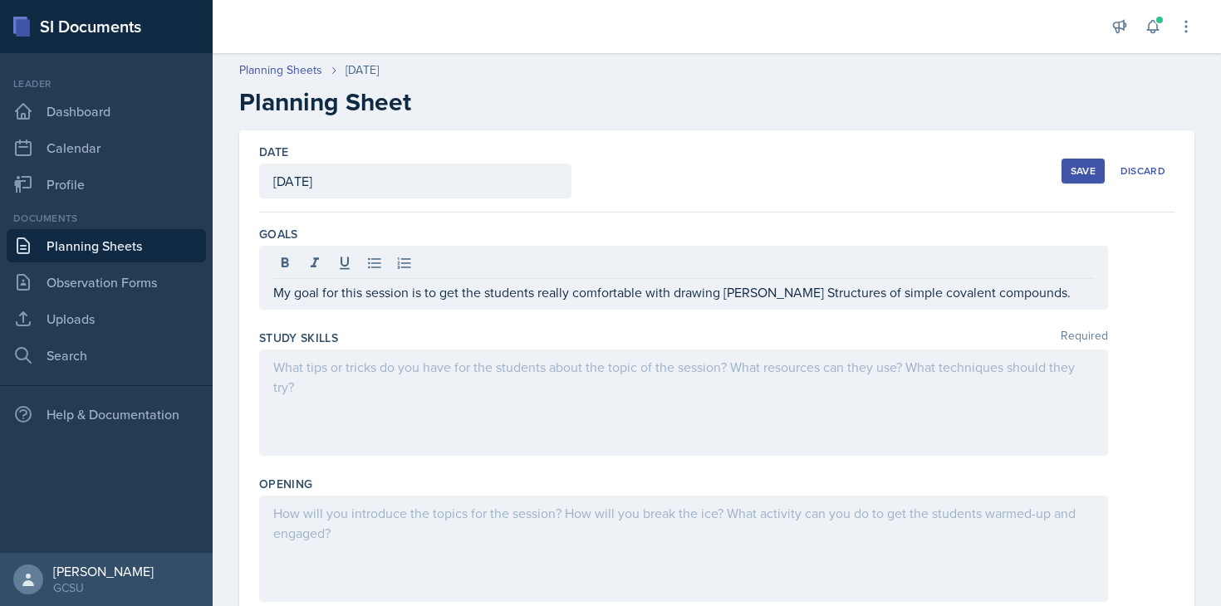
click at [363, 385] on div at bounding box center [683, 403] width 849 height 106
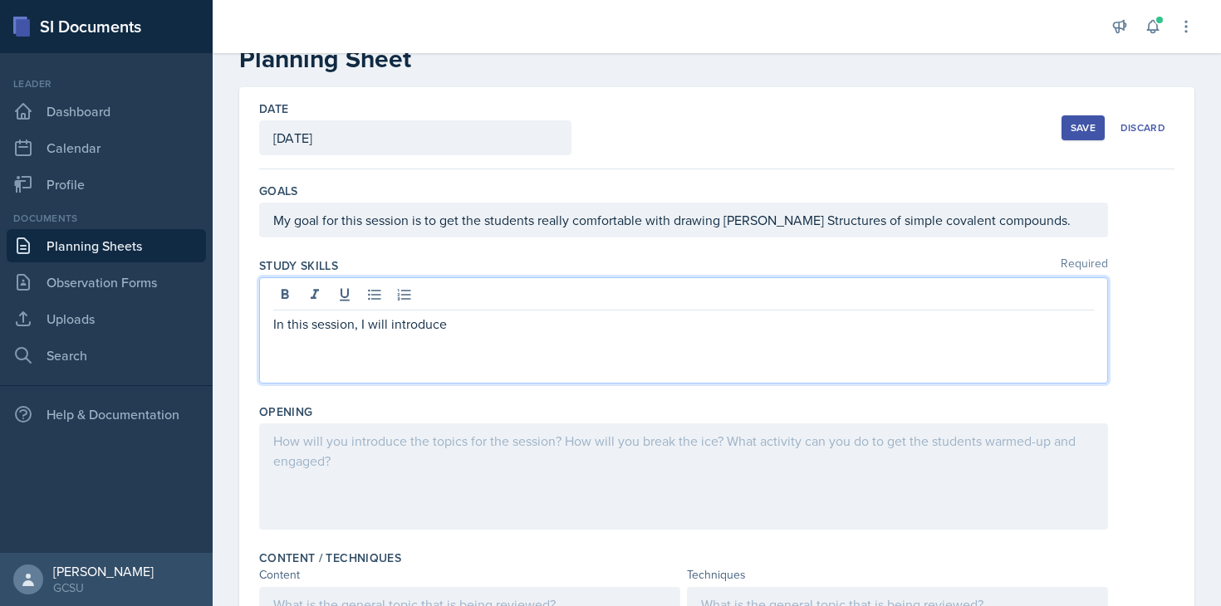
scroll to position [50, 0]
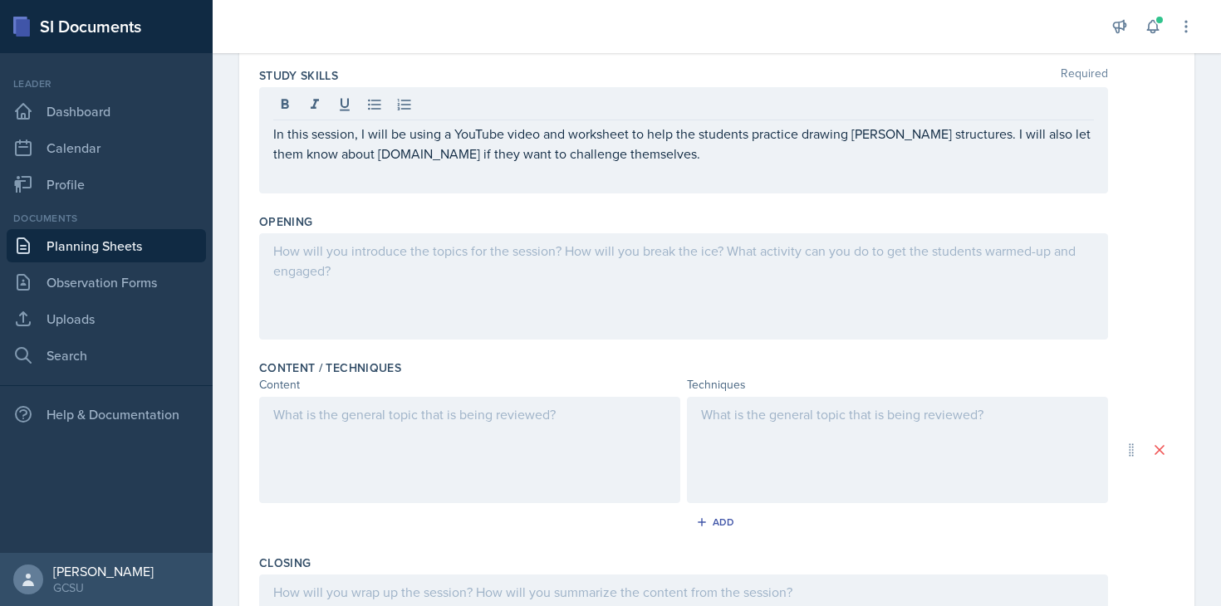
click at [825, 312] on div at bounding box center [683, 286] width 849 height 106
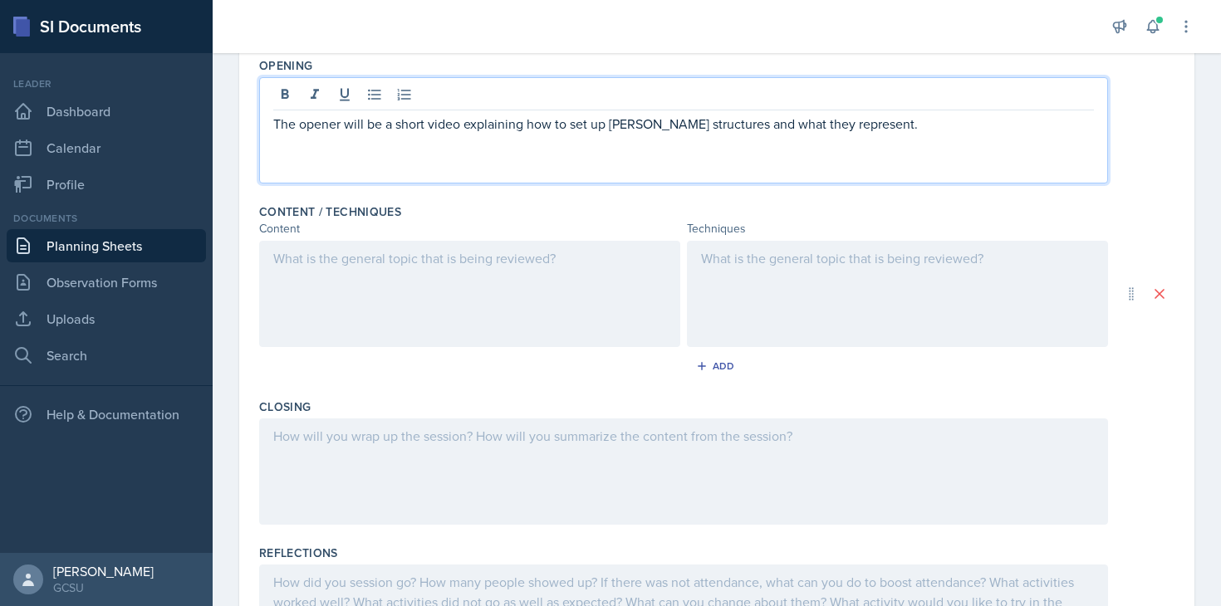
click at [565, 311] on div at bounding box center [469, 294] width 421 height 106
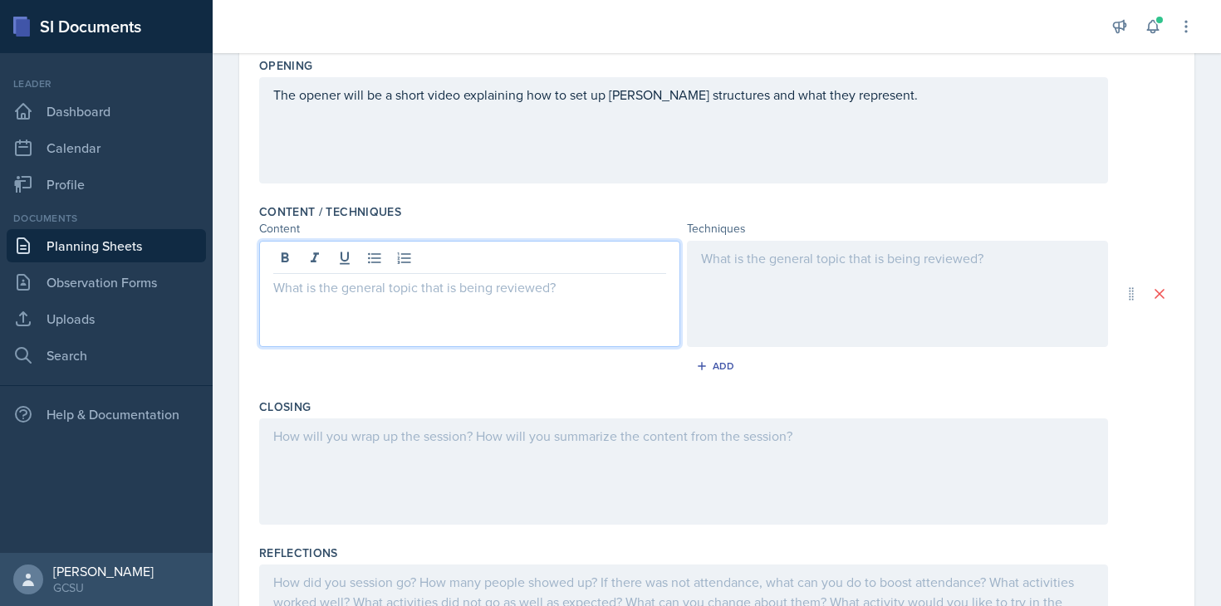
scroll to position [419, 0]
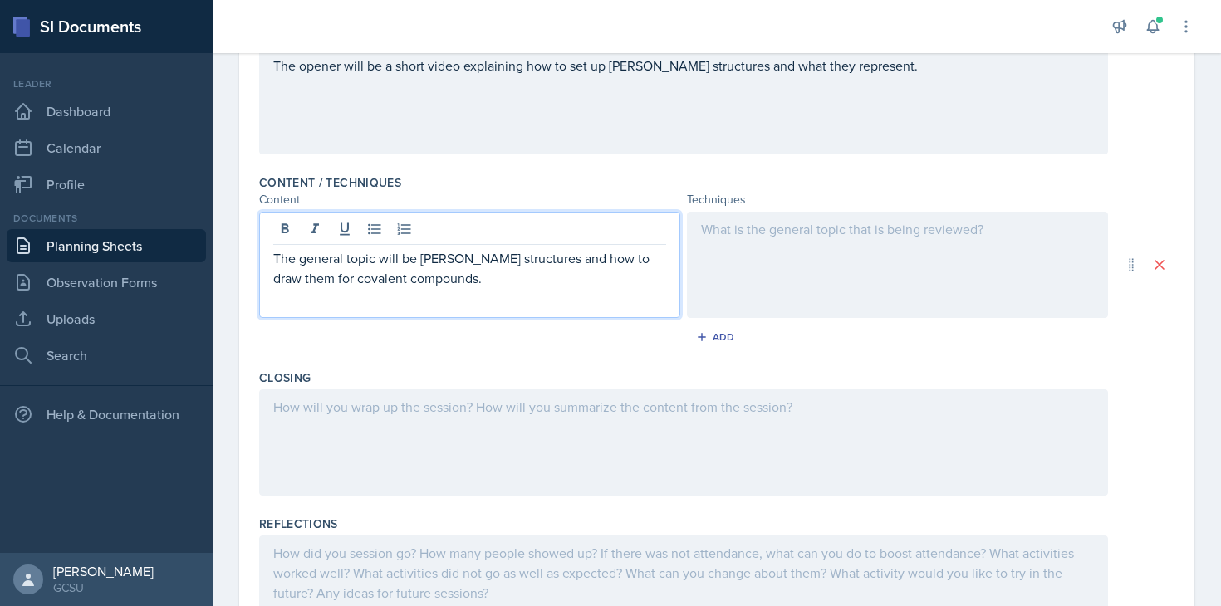
click at [792, 238] on div at bounding box center [897, 265] width 421 height 106
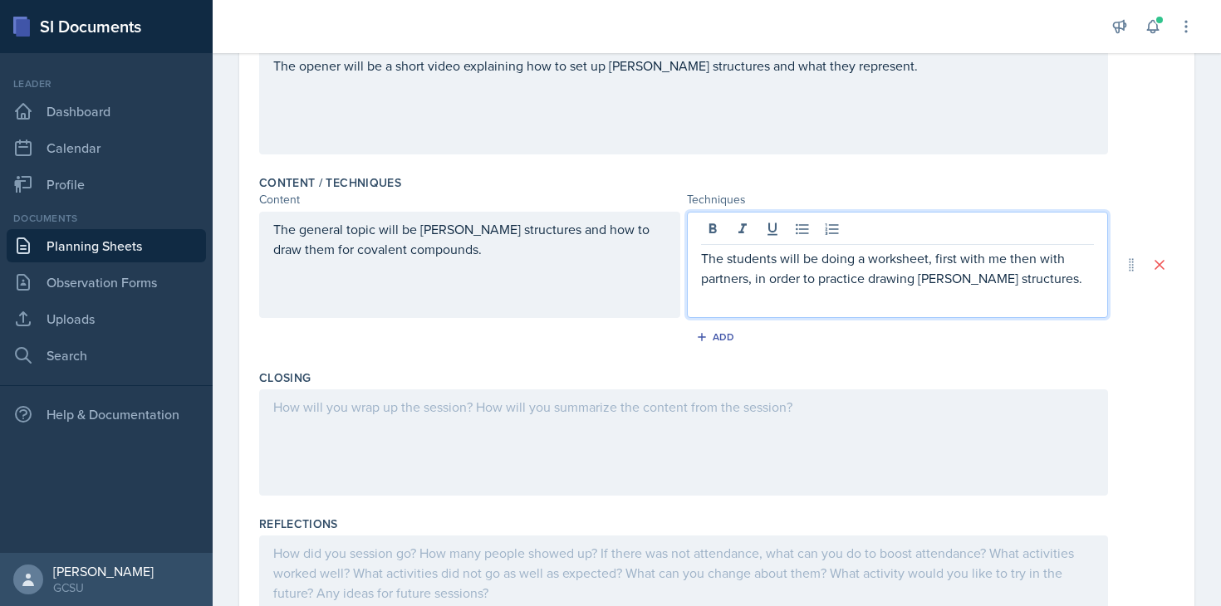
click at [633, 436] on div at bounding box center [683, 443] width 849 height 106
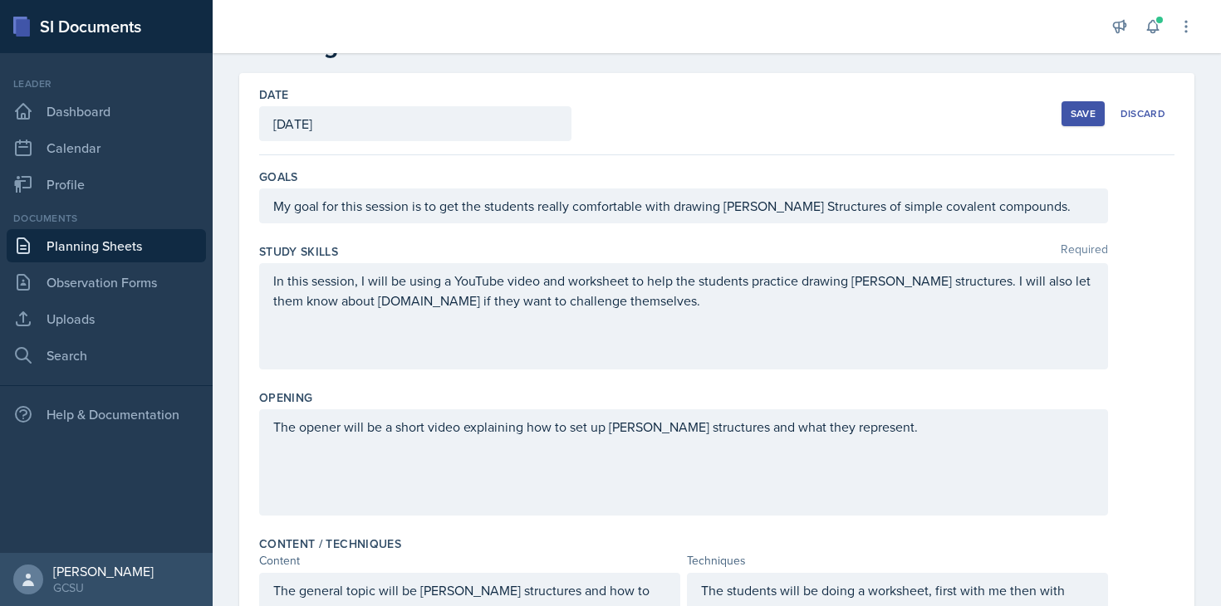
scroll to position [0, 0]
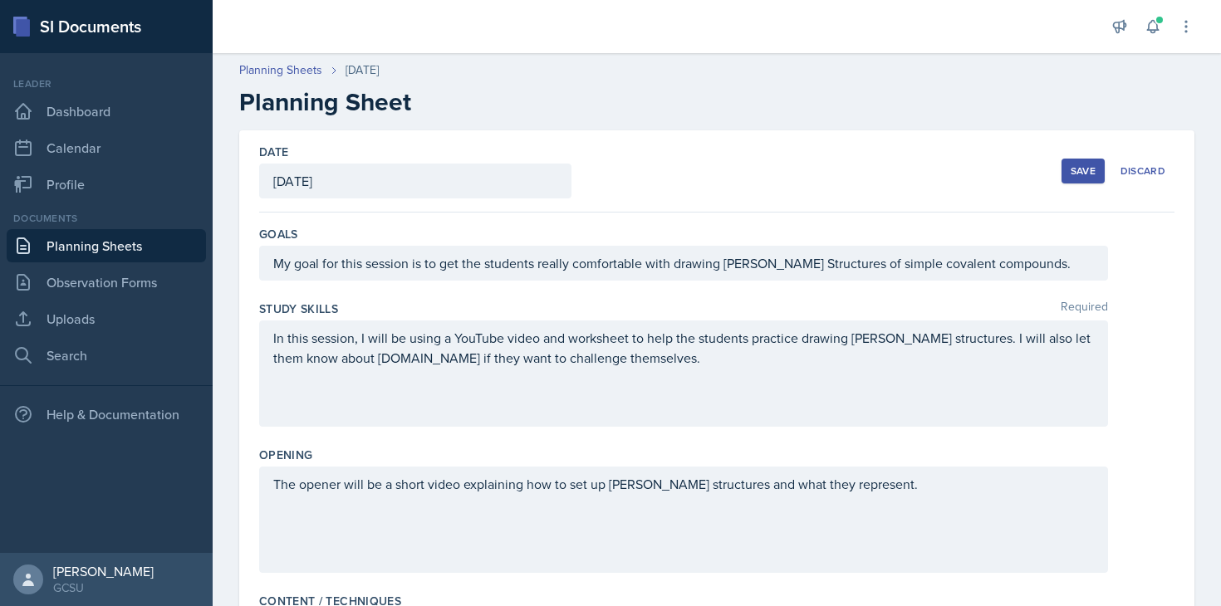
click at [906, 169] on div "Save" at bounding box center [1083, 170] width 25 height 13
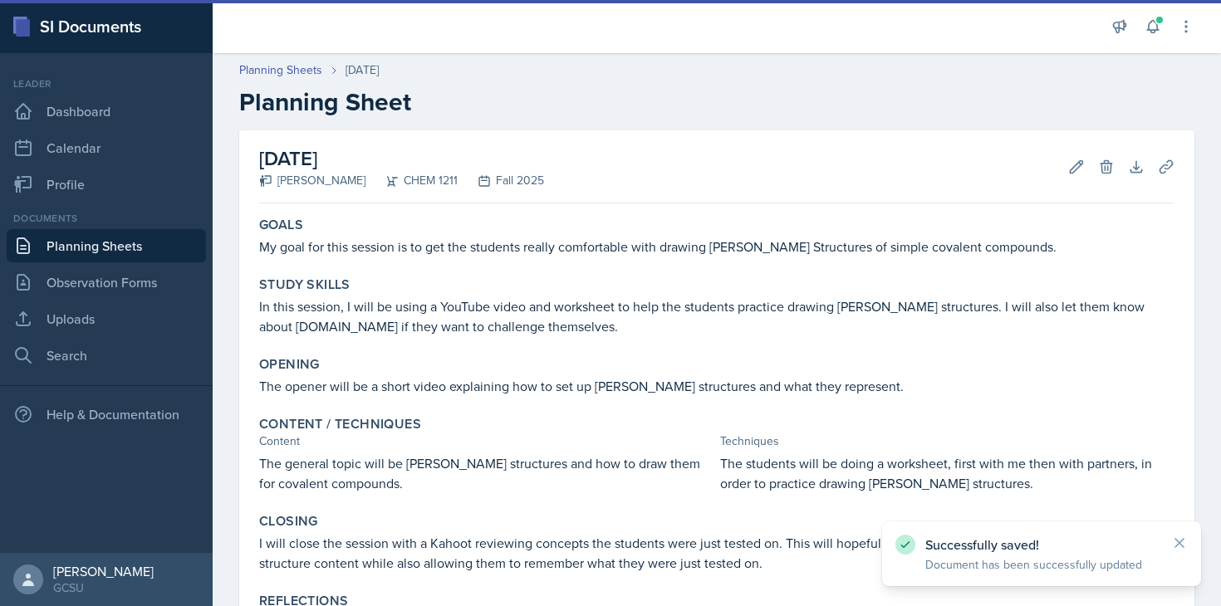
scroll to position [184, 0]
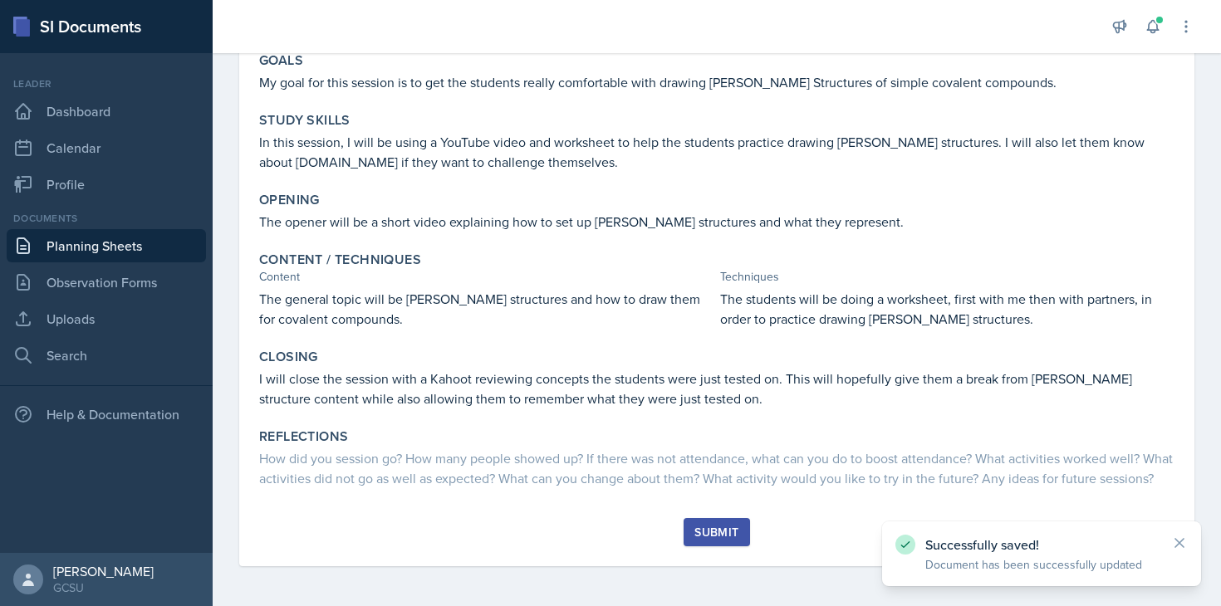
click at [701, 522] on button "Submit" at bounding box center [717, 532] width 66 height 28
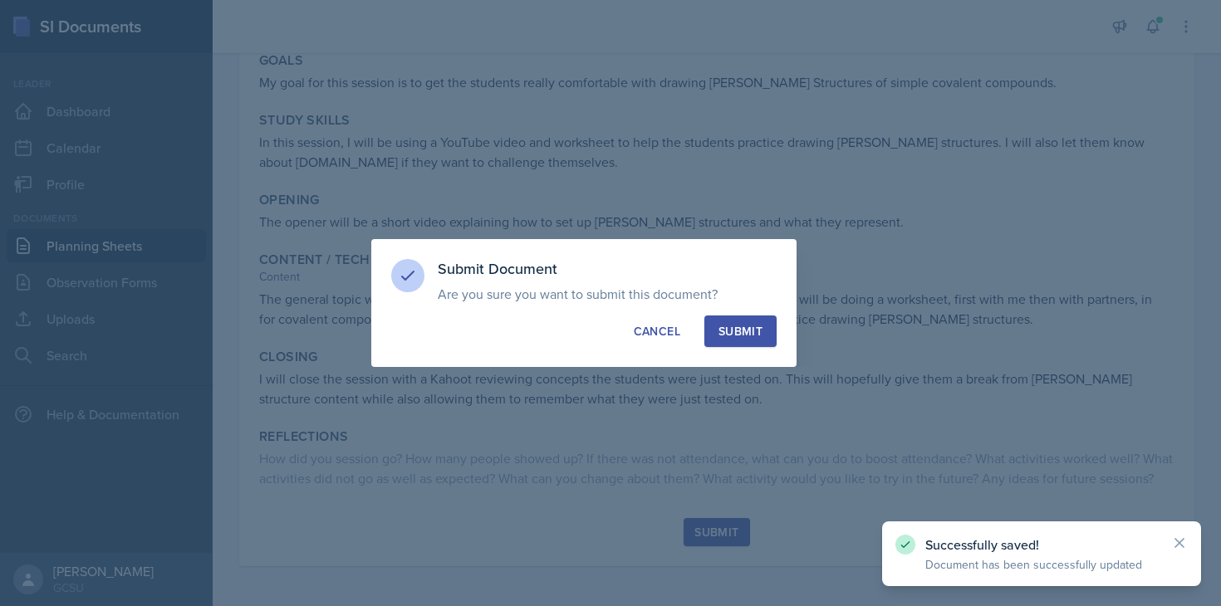
click at [757, 336] on div "Submit" at bounding box center [741, 331] width 44 height 17
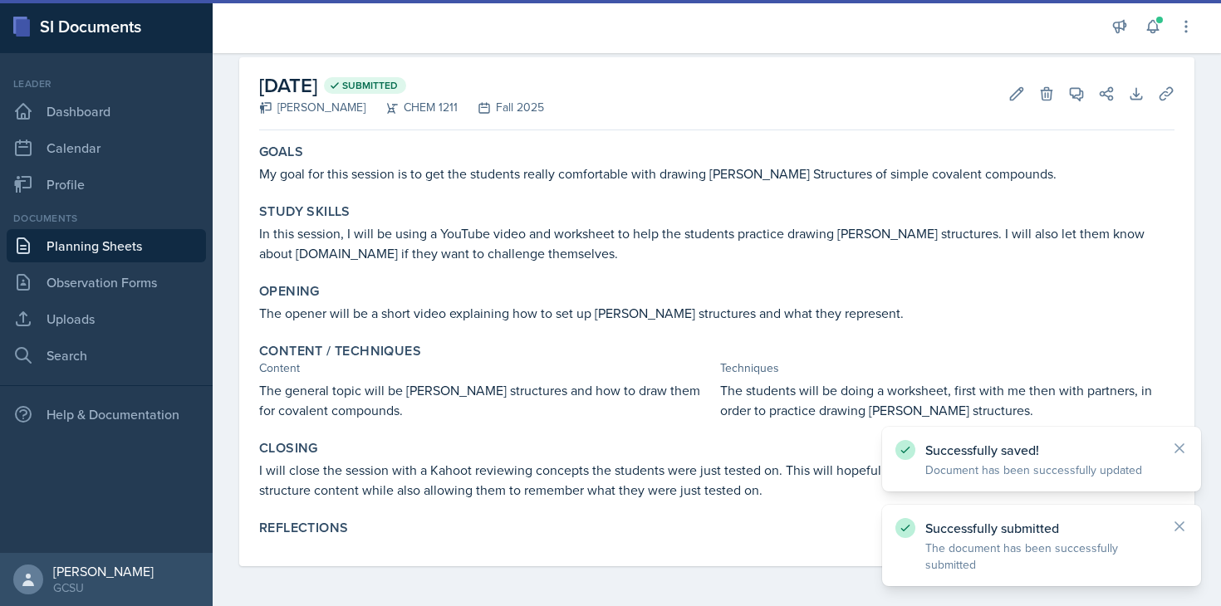
scroll to position [0, 0]
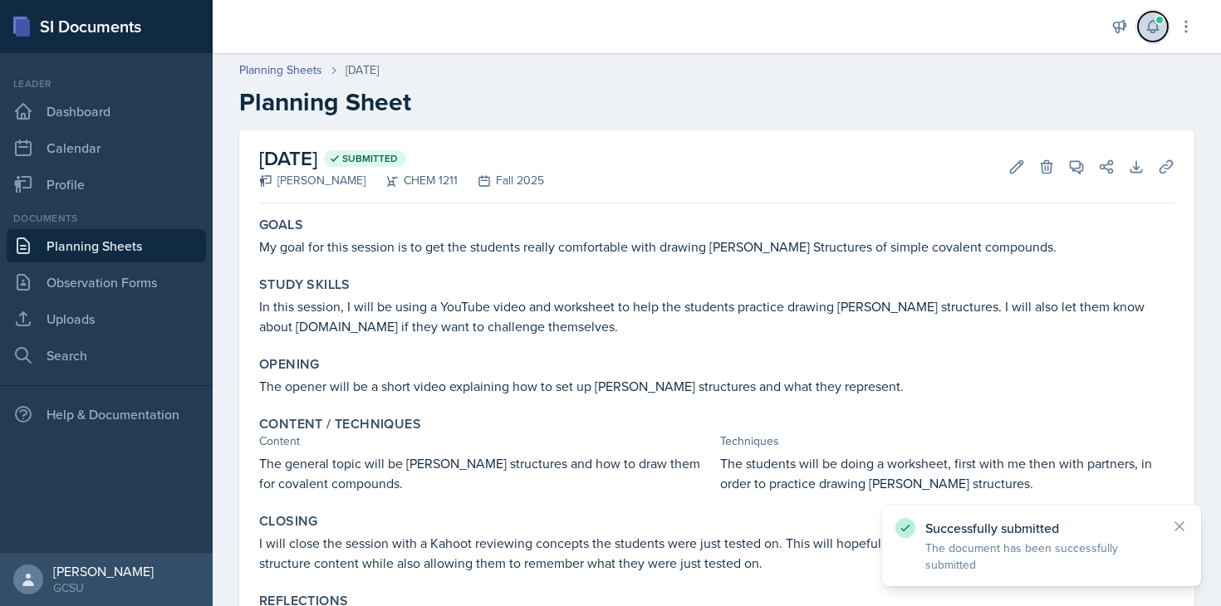
click at [906, 29] on icon at bounding box center [1152, 27] width 11 height 12
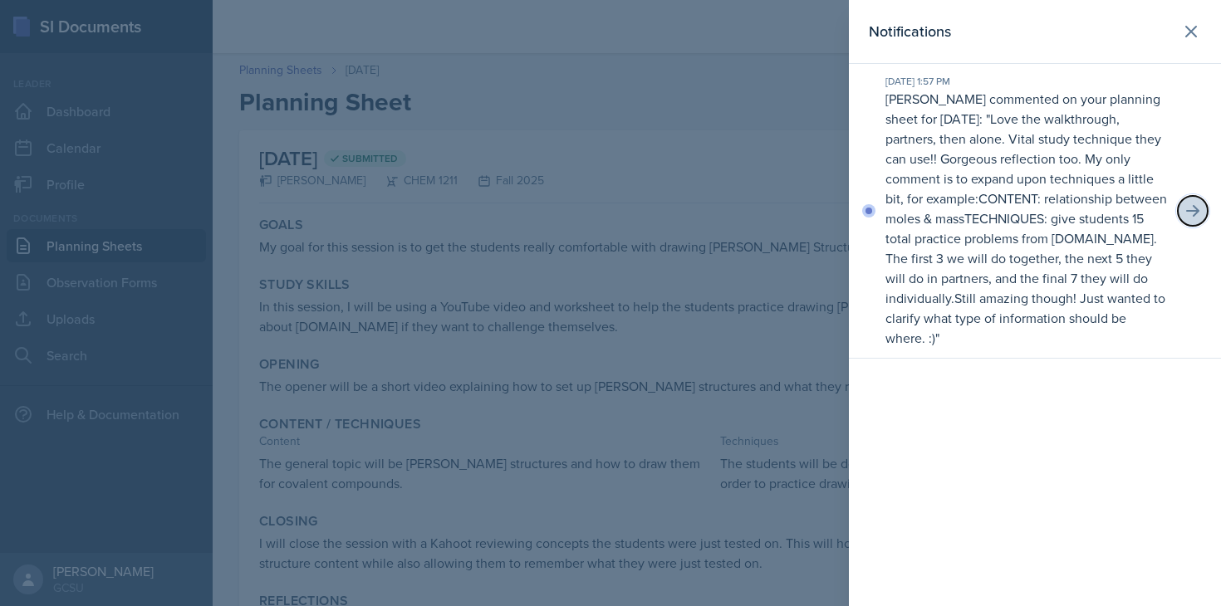
click at [906, 214] on icon at bounding box center [1193, 211] width 17 height 17
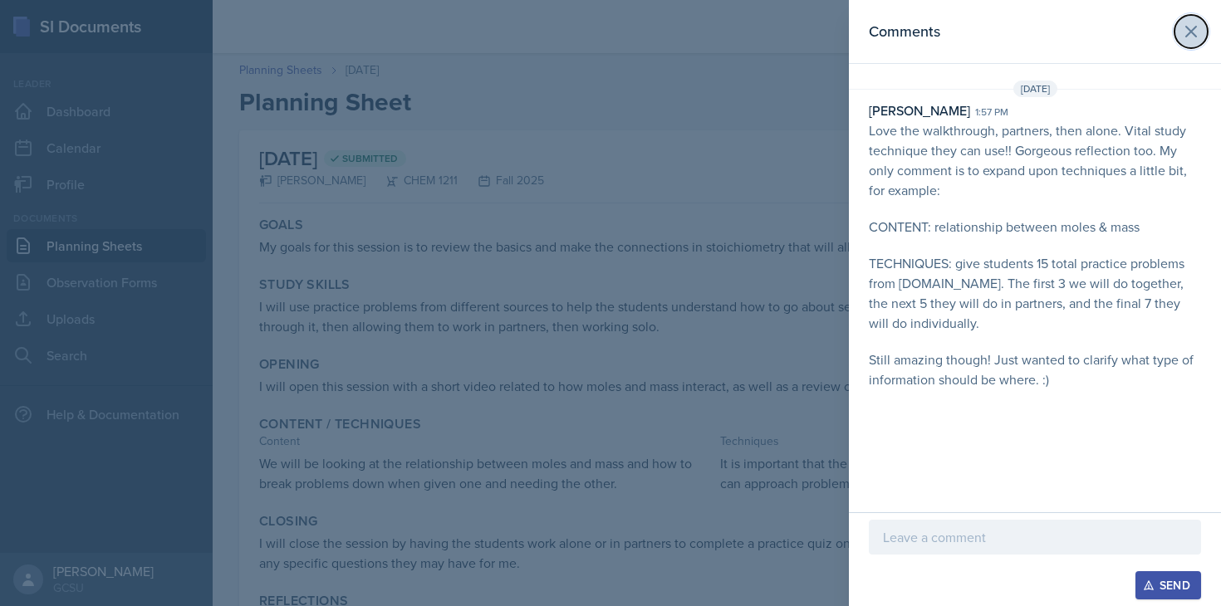
click at [906, 27] on icon at bounding box center [1191, 32] width 20 height 20
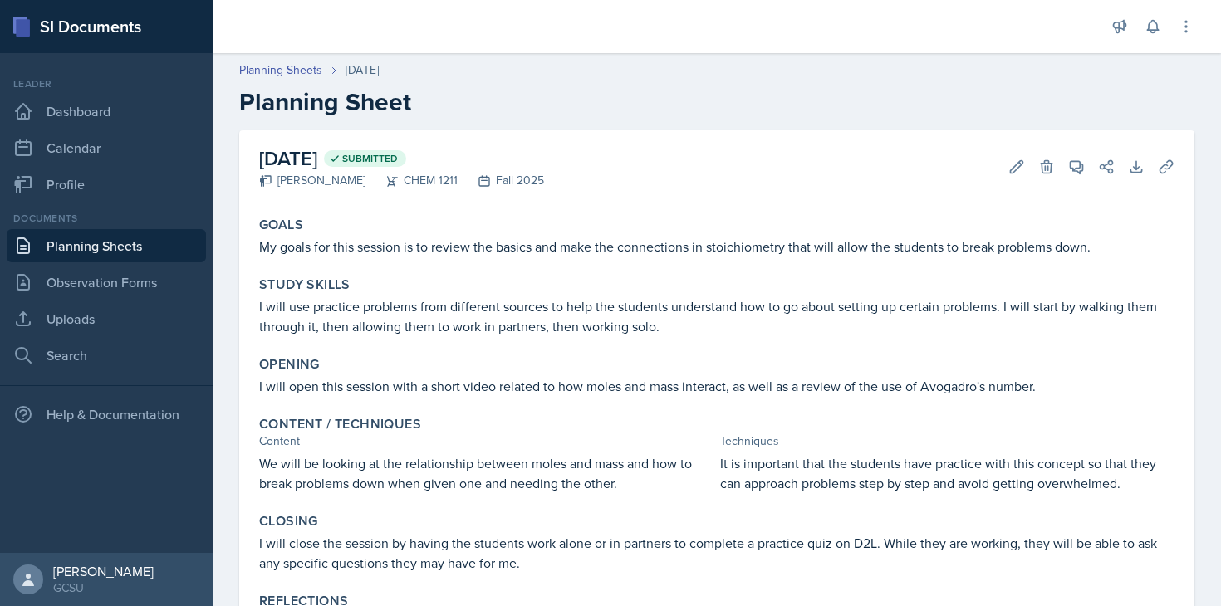
click at [115, 252] on link "Planning Sheets" at bounding box center [106, 245] width 199 height 33
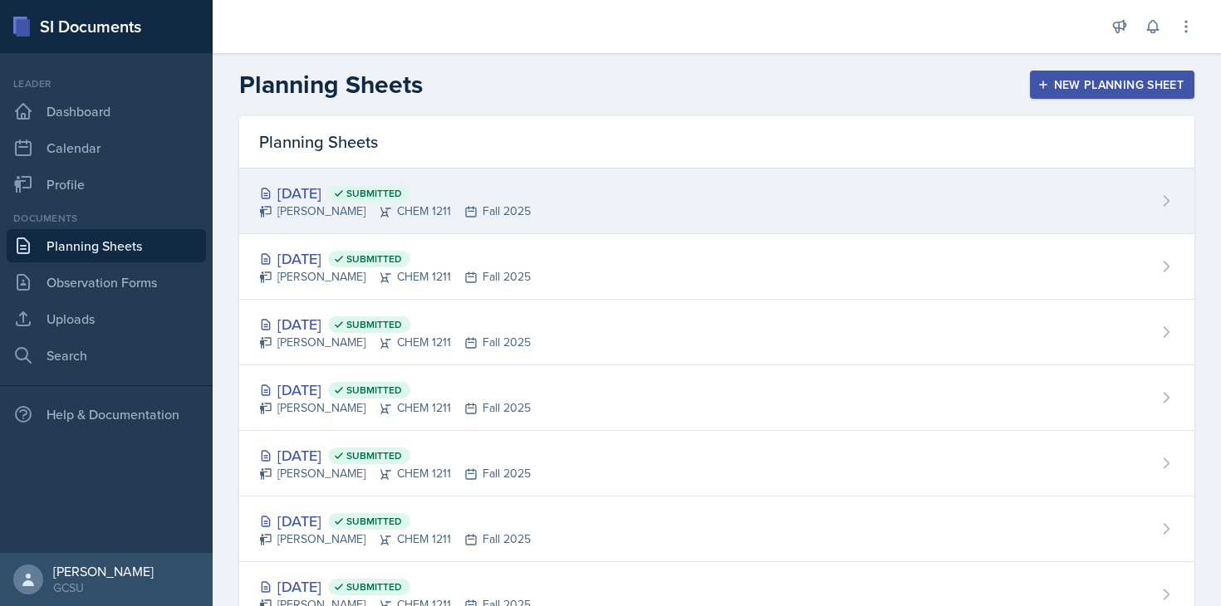
click at [464, 209] on div "[PERSON_NAME] CHEM 1211 Fall 2025" at bounding box center [395, 211] width 272 height 17
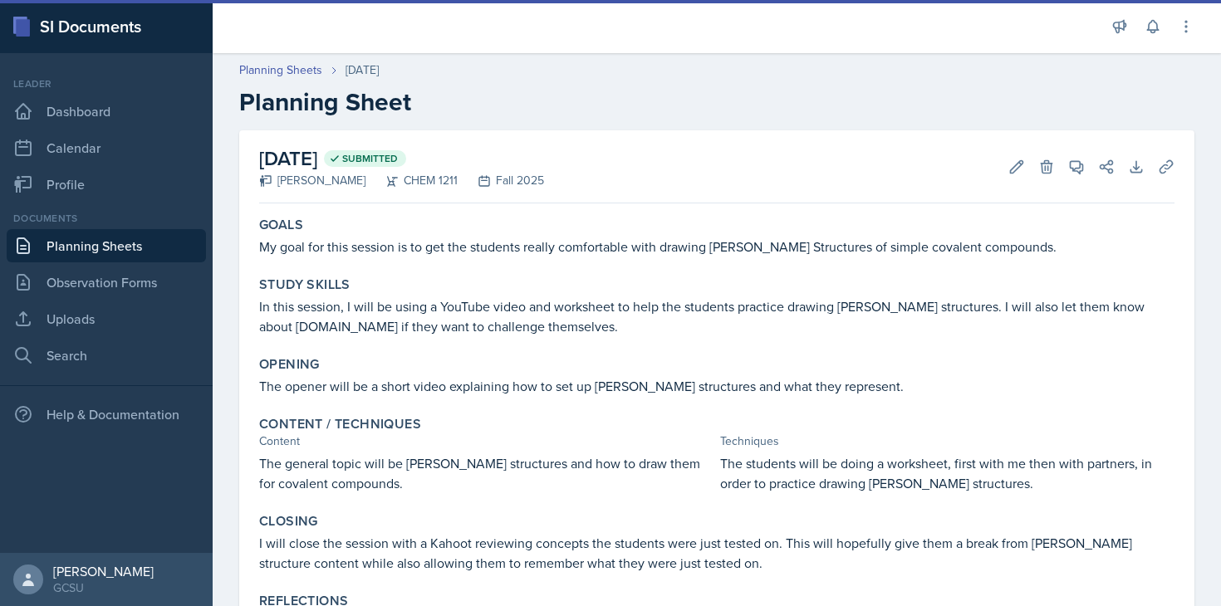
scroll to position [73, 0]
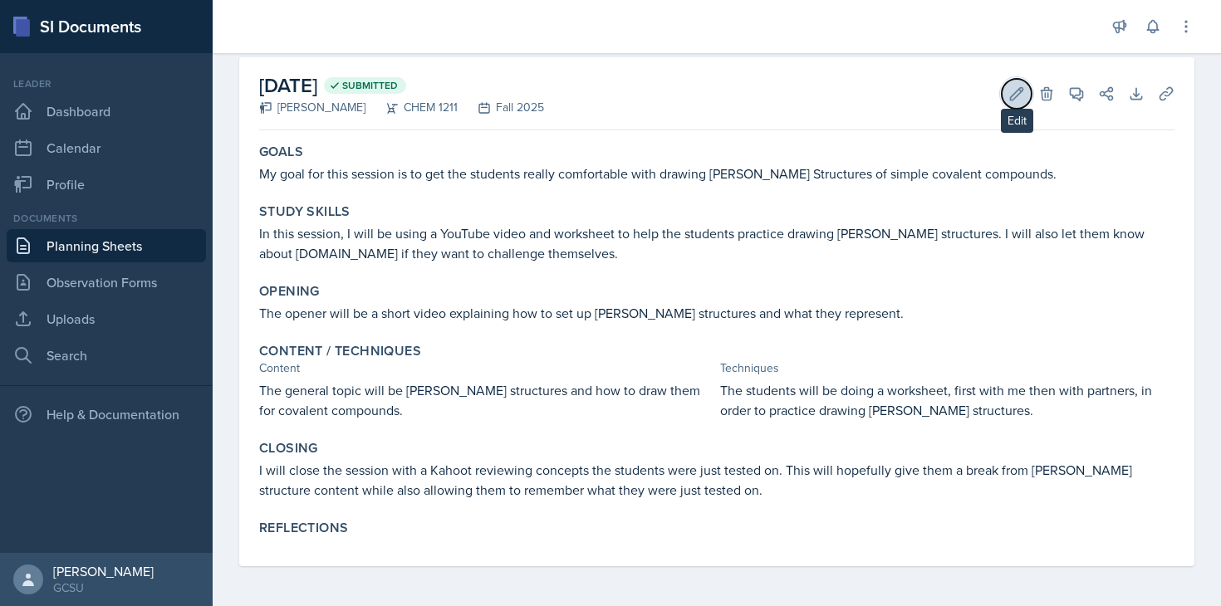
click at [906, 92] on icon at bounding box center [1017, 93] width 12 height 12
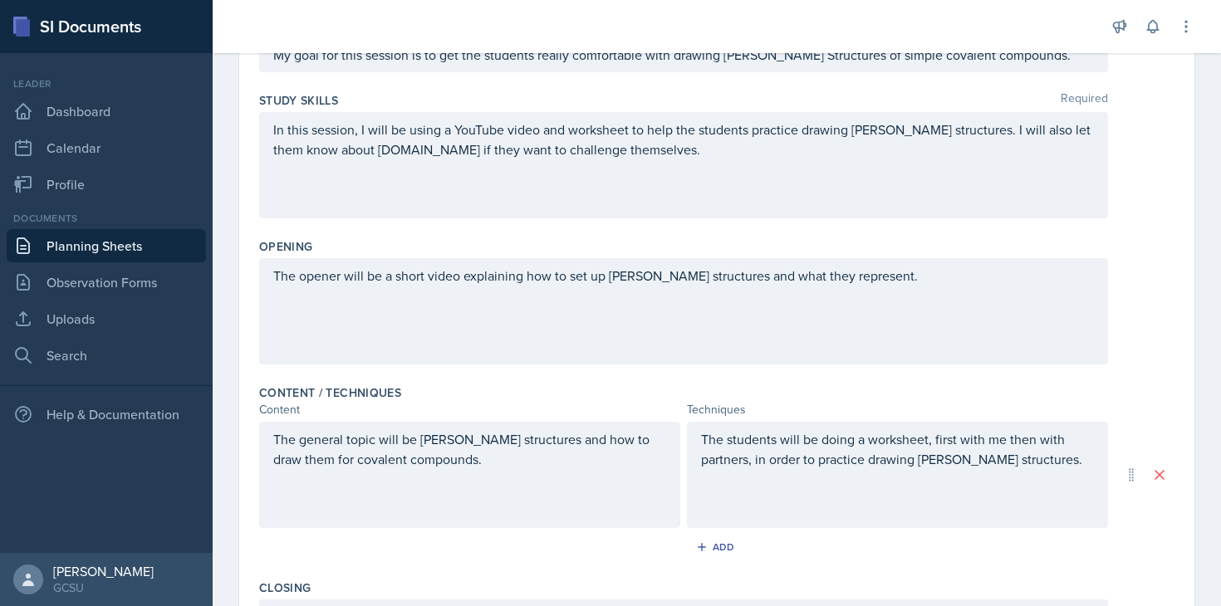
scroll to position [211, 0]
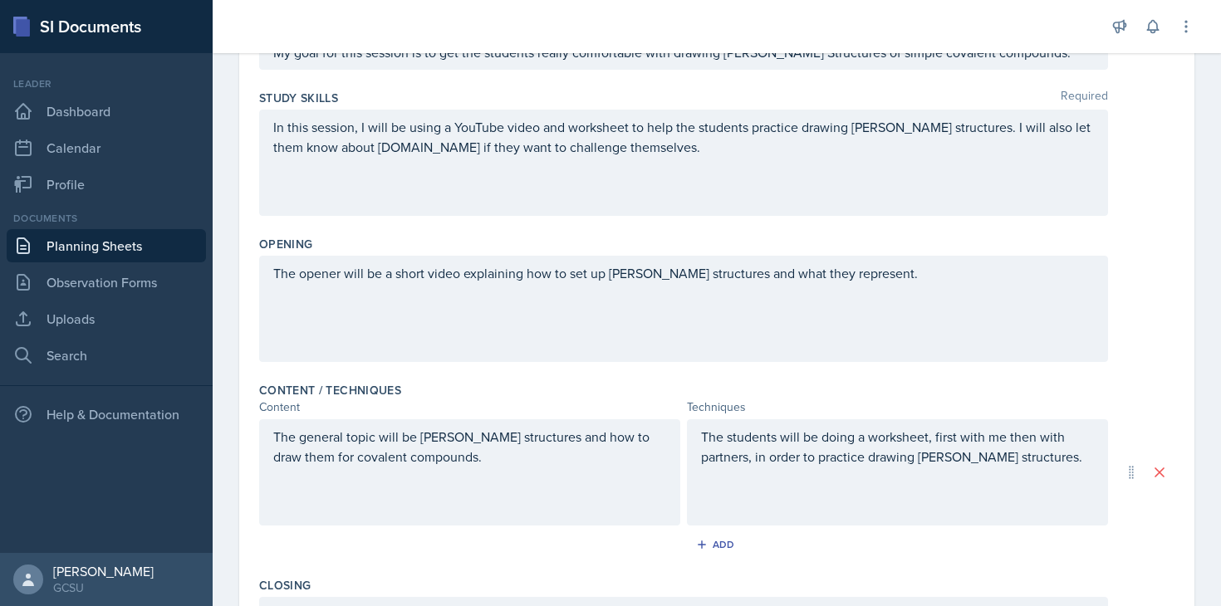
click at [906, 463] on p "The students will be doing a worksheet, first with me then with partners, in or…" at bounding box center [897, 447] width 393 height 40
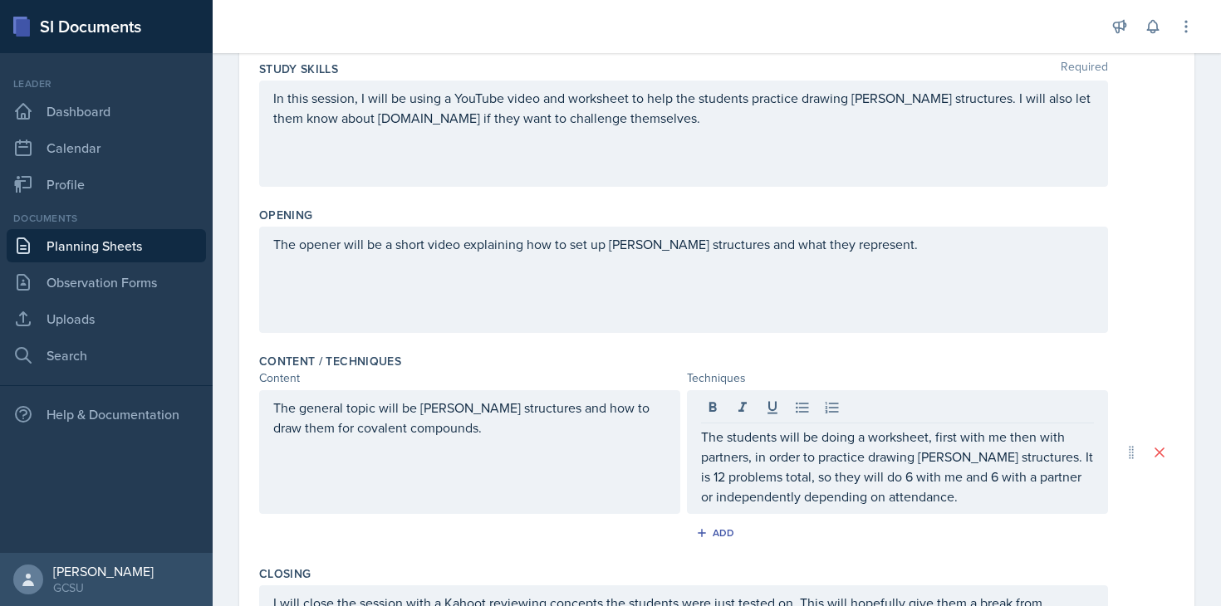
click at [846, 335] on div "Opening The opener will be a short video explaining how to set up [PERSON_NAME]…" at bounding box center [716, 273] width 915 height 146
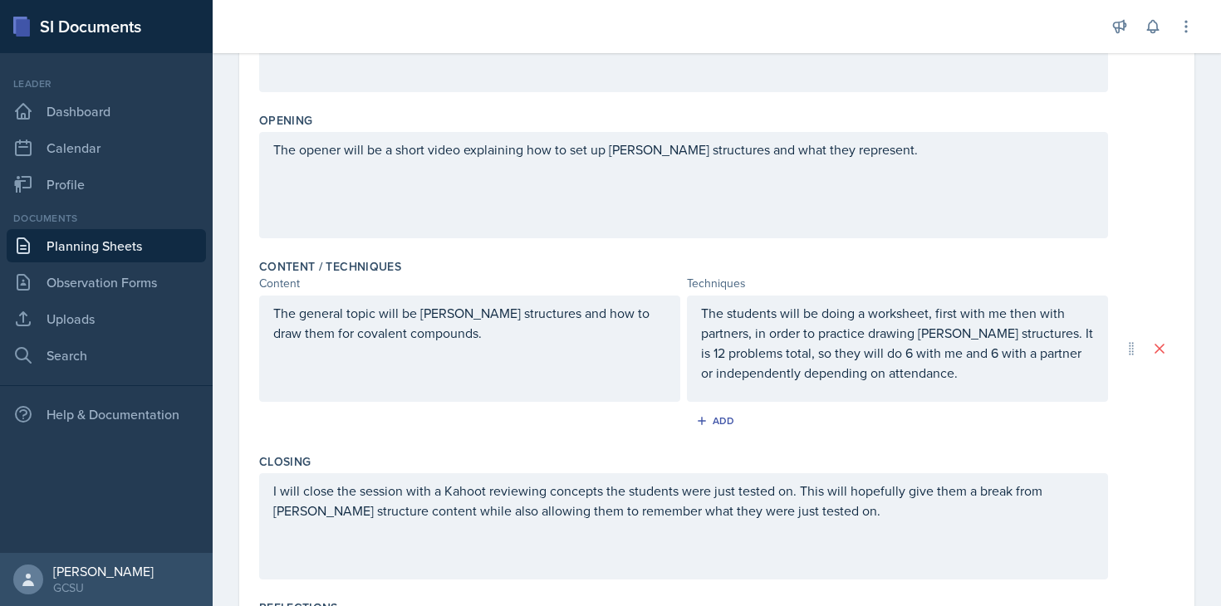
scroll to position [357, 0]
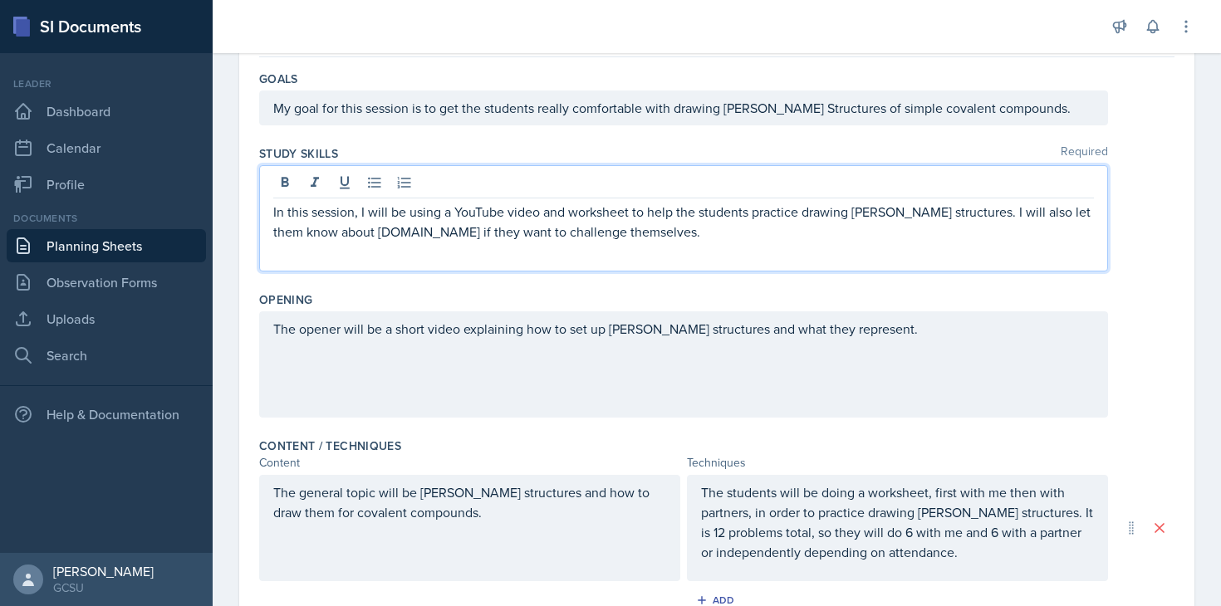
click at [647, 212] on p "In this session, I will be using a YouTube video and worksheet to help the stud…" at bounding box center [683, 222] width 821 height 40
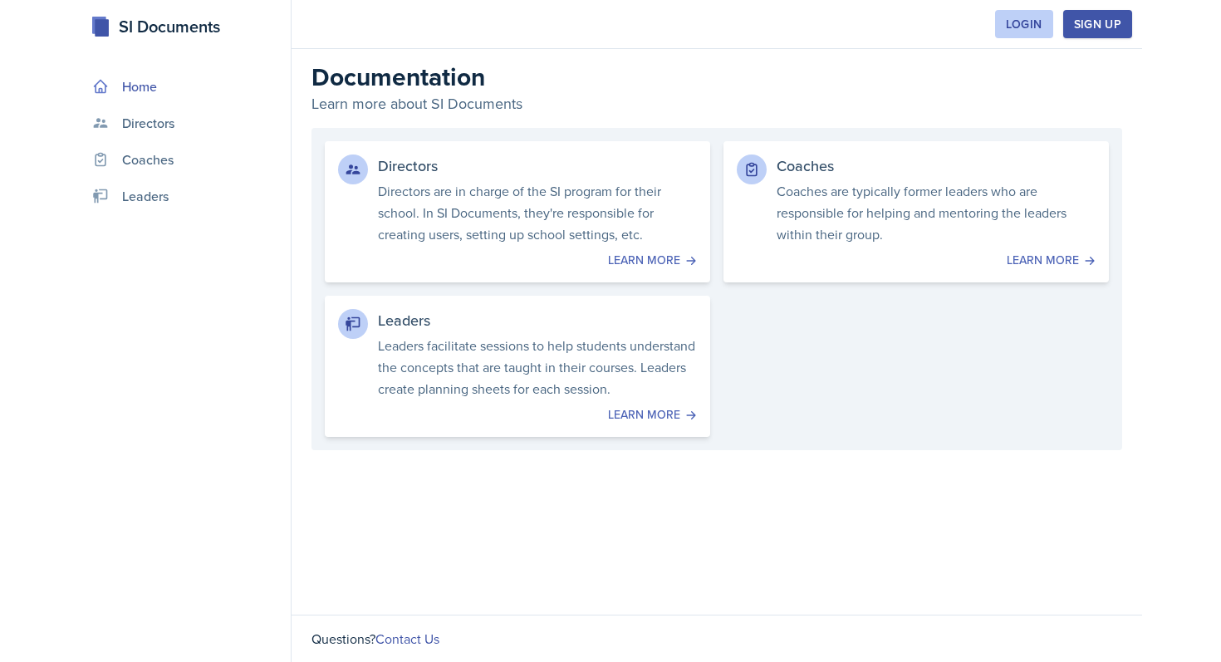
click at [181, 215] on nav "Home Directors Coaches Leaders" at bounding box center [185, 357] width 212 height 609
click at [173, 195] on link "Leaders" at bounding box center [185, 195] width 199 height 33
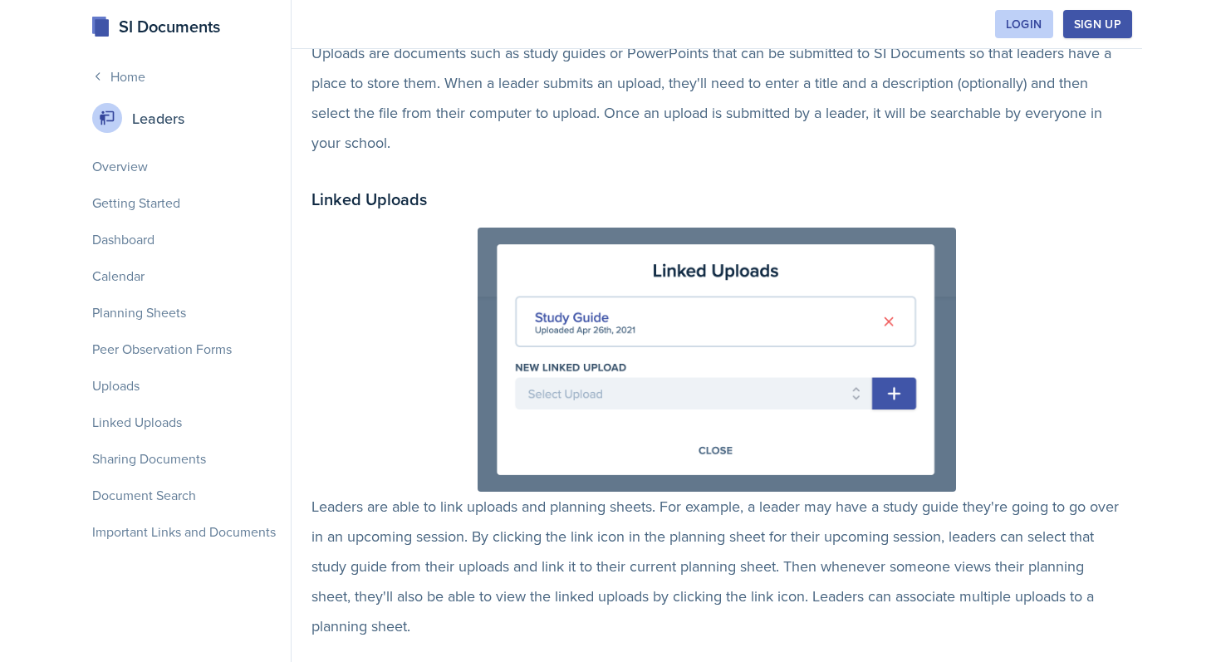
scroll to position [2953, 0]
